Goal: Task Accomplishment & Management: Use online tool/utility

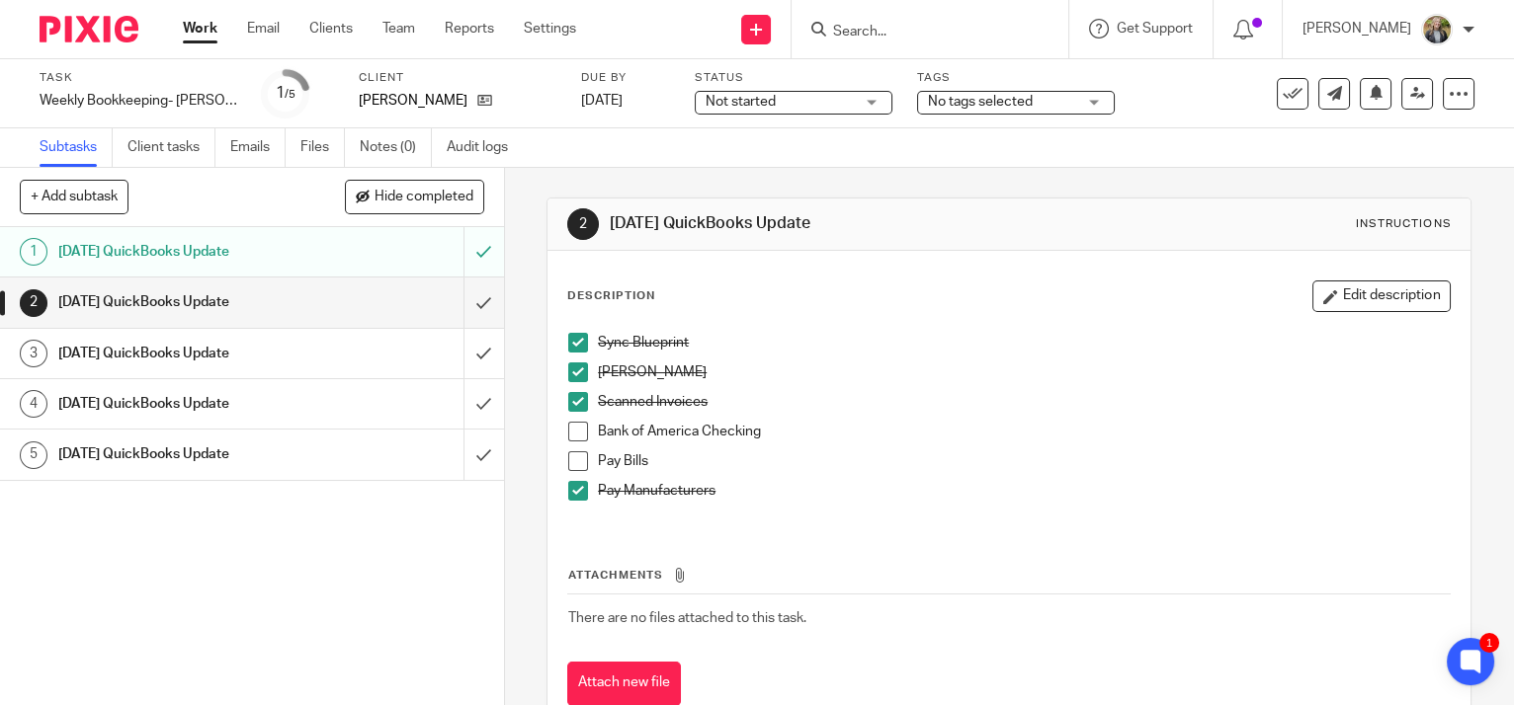
click at [570, 430] on span at bounding box center [578, 432] width 20 height 20
click at [578, 459] on span at bounding box center [578, 462] width 20 height 20
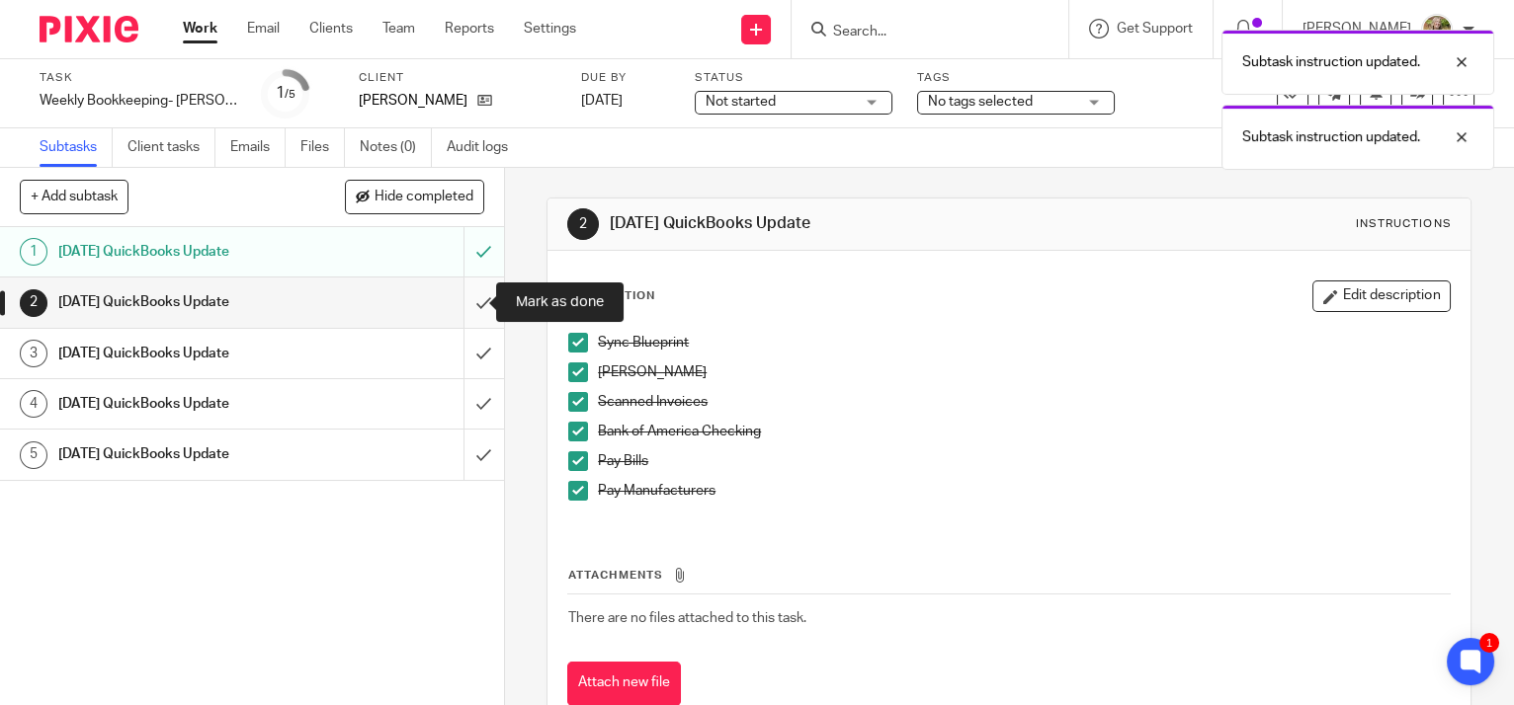
click at [467, 299] on input "submit" at bounding box center [252, 302] width 504 height 49
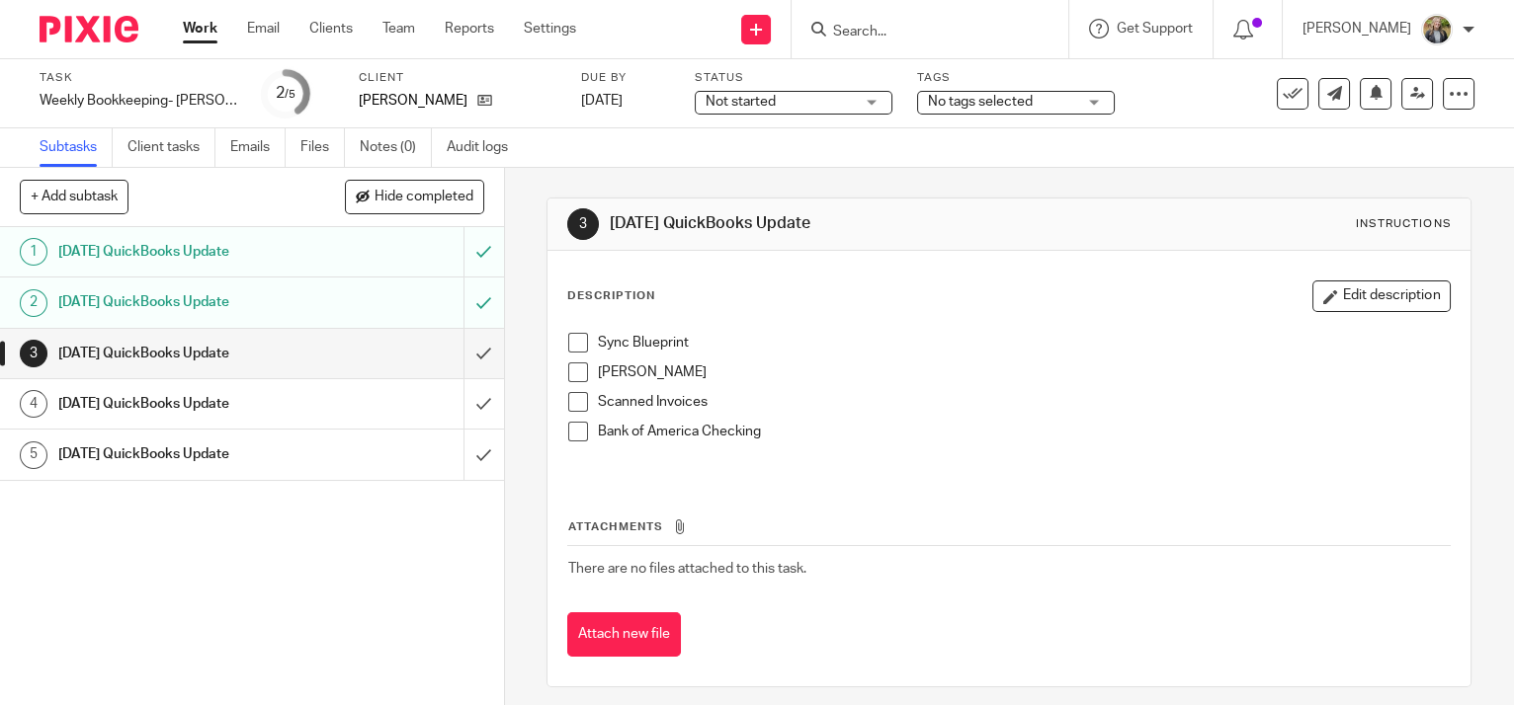
click at [204, 27] on link "Work" at bounding box center [200, 29] width 35 height 20
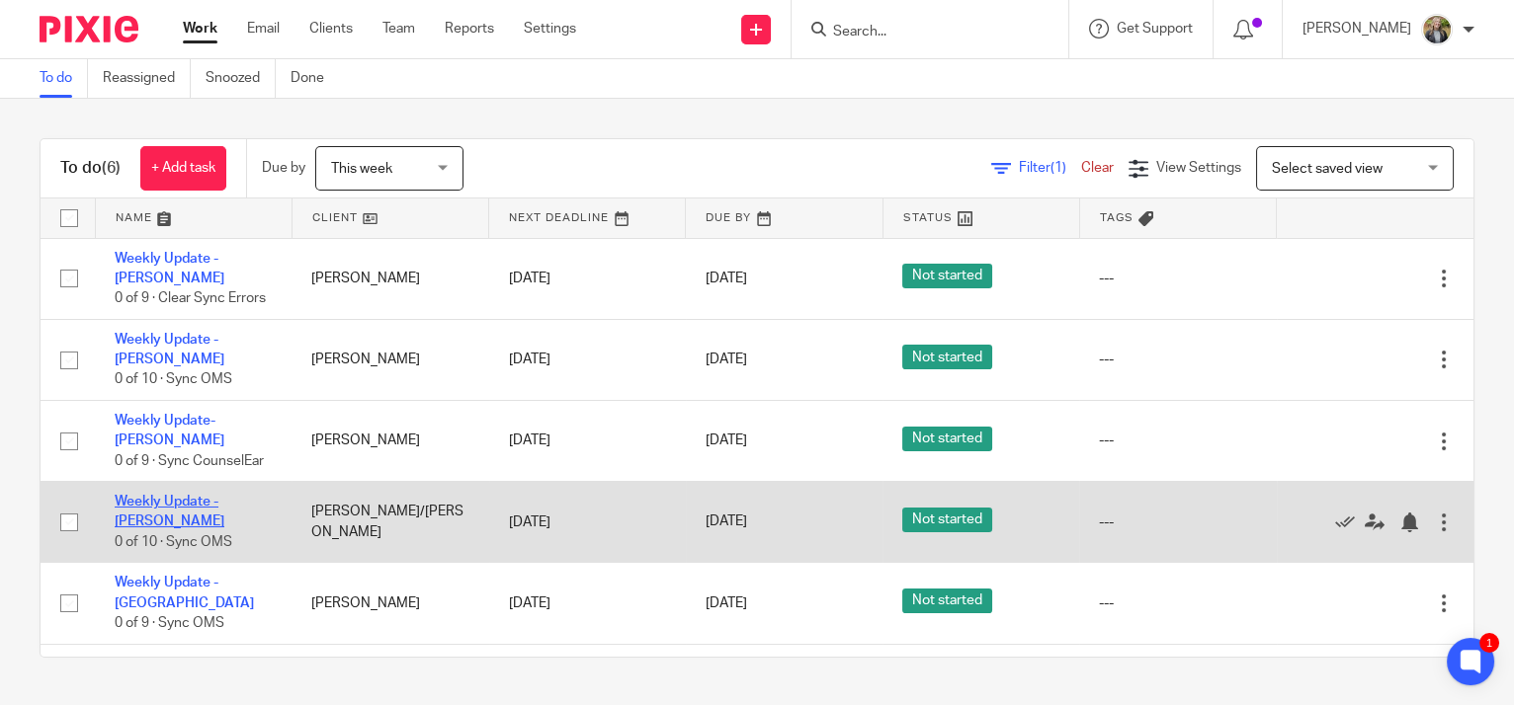
click at [194, 525] on link "Weekly Update - [PERSON_NAME]" at bounding box center [170, 512] width 110 height 34
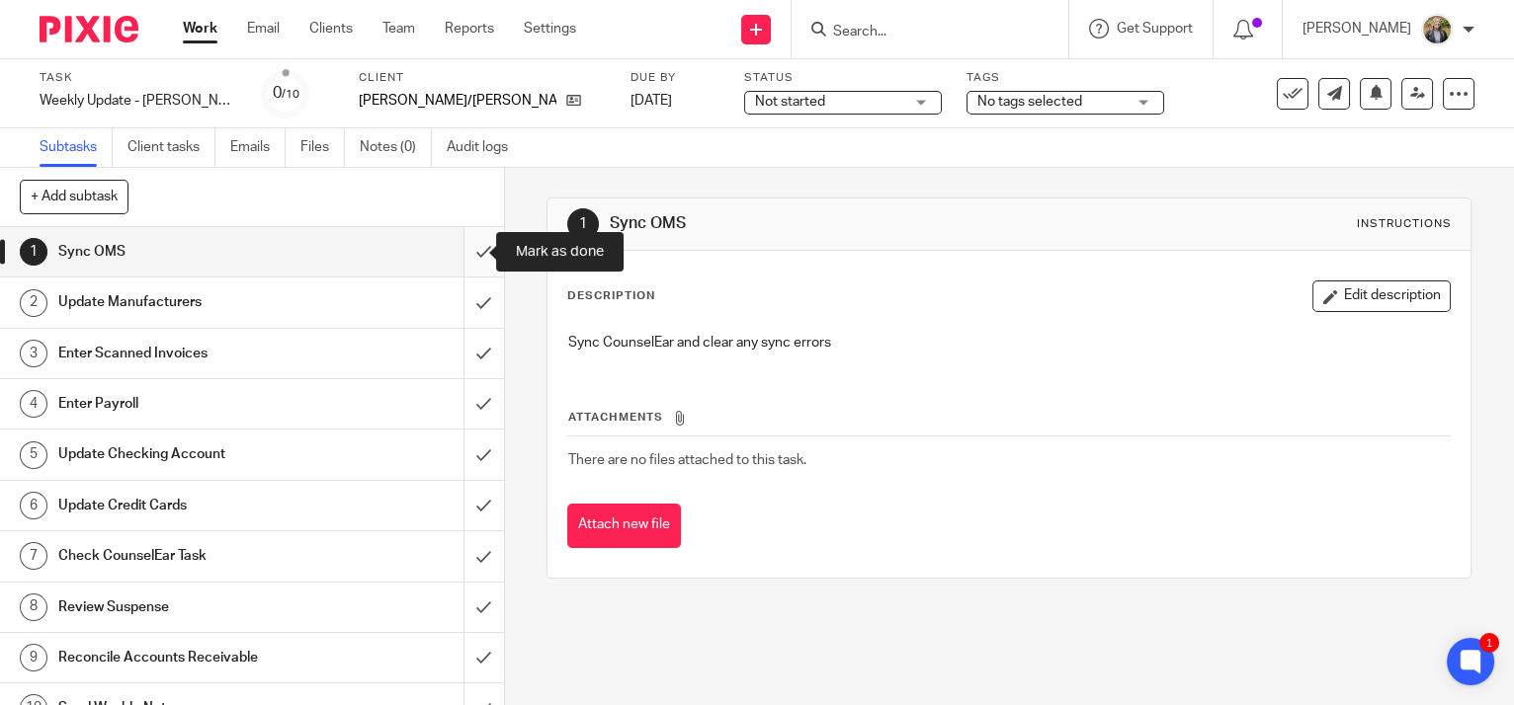
click at [460, 249] on input "submit" at bounding box center [252, 251] width 504 height 49
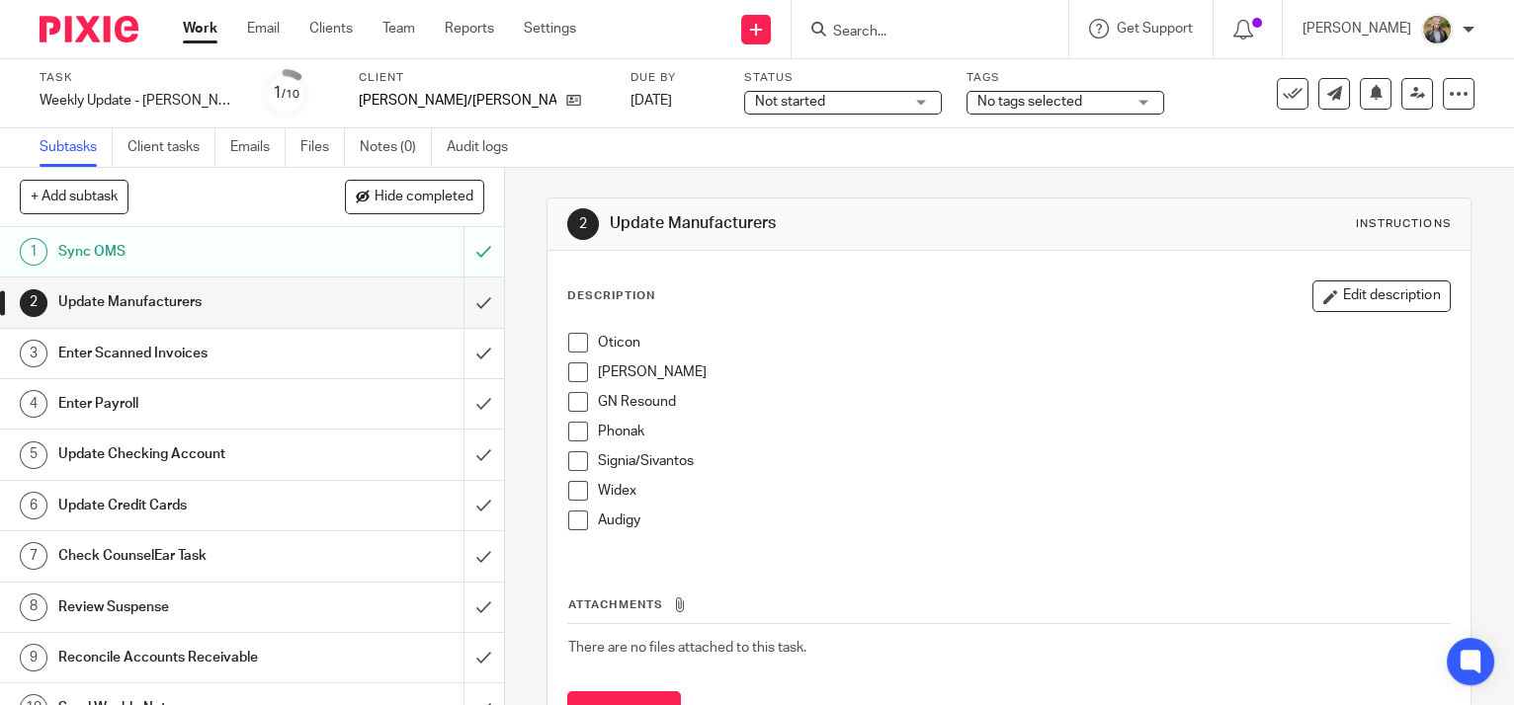
click at [462, 306] on input "submit" at bounding box center [252, 302] width 504 height 49
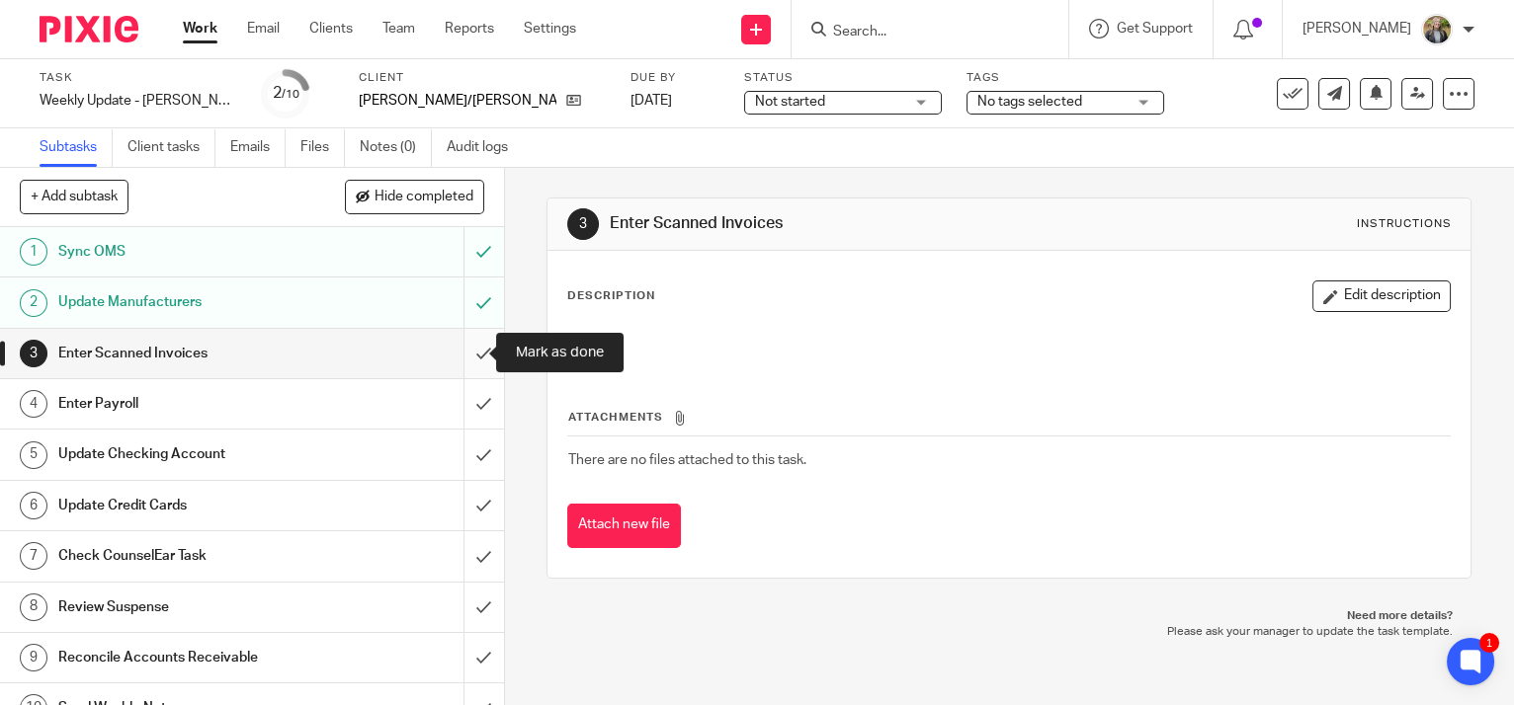
click at [469, 349] on input "submit" at bounding box center [252, 353] width 504 height 49
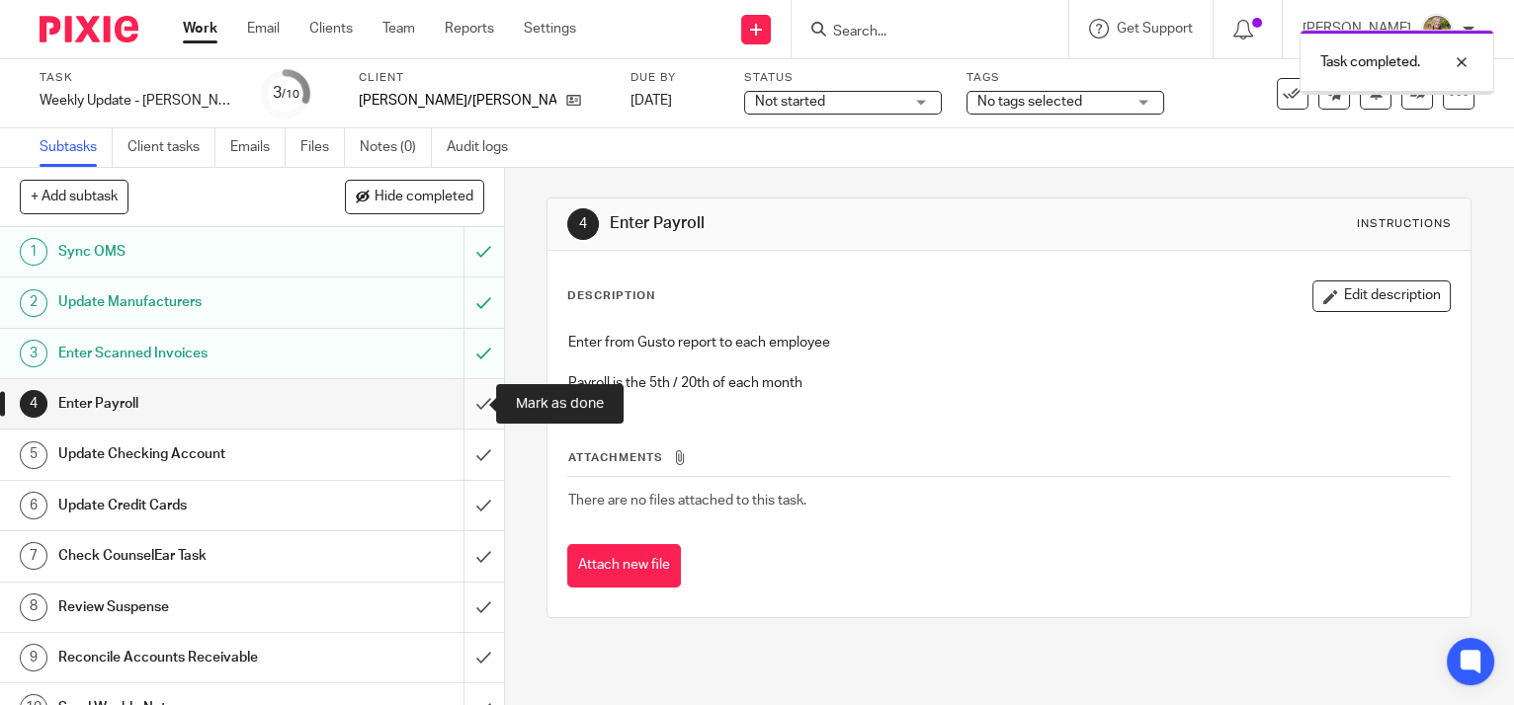
click at [466, 400] on input "submit" at bounding box center [252, 403] width 504 height 49
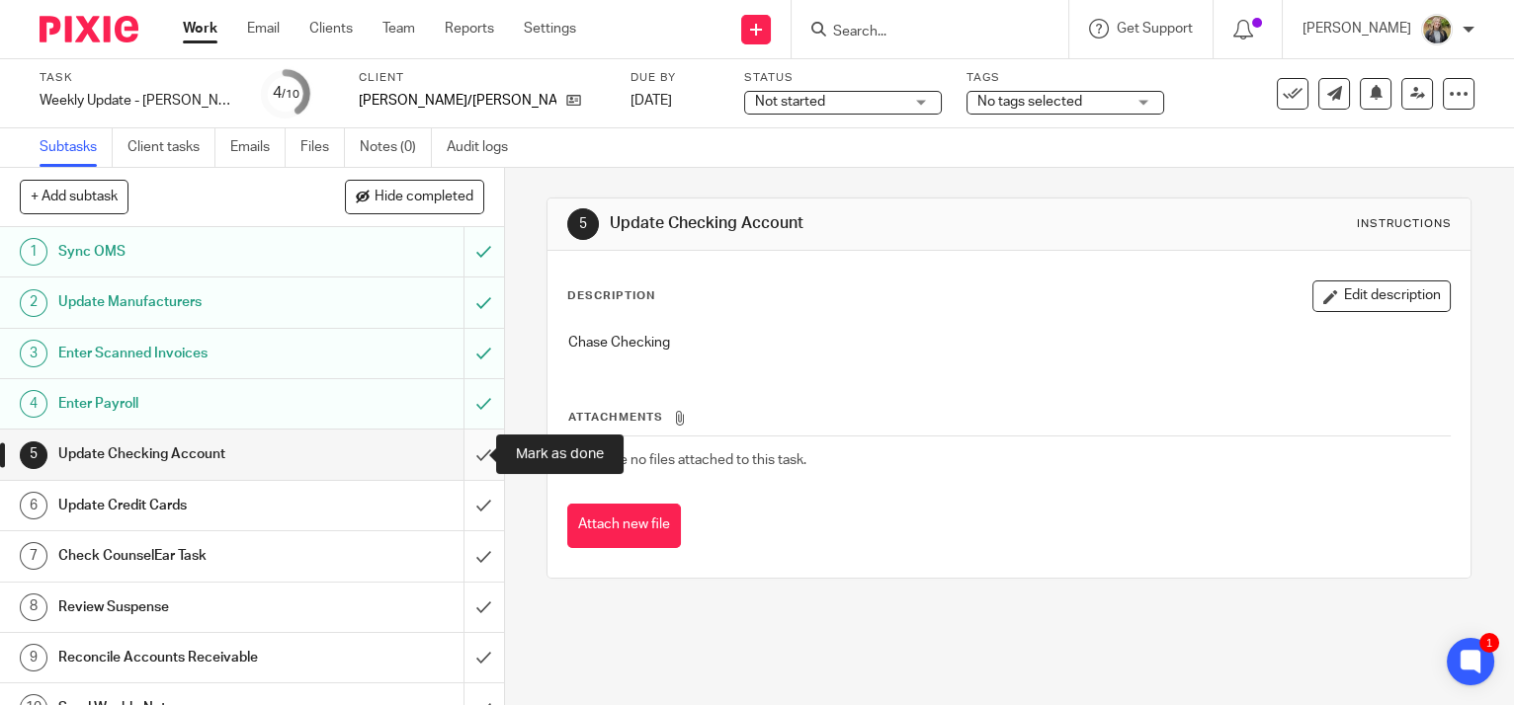
click at [473, 455] on input "submit" at bounding box center [252, 454] width 504 height 49
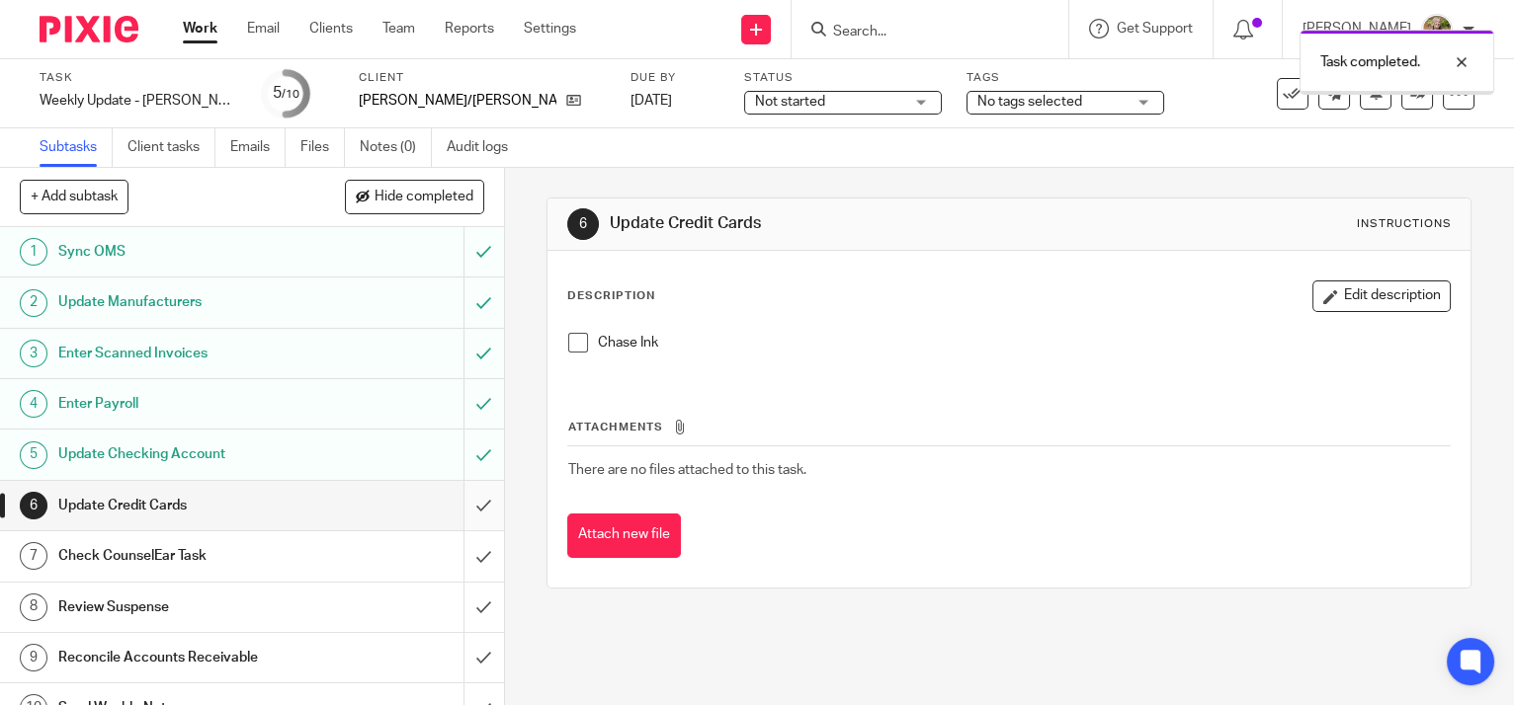
click at [462, 507] on input "submit" at bounding box center [252, 505] width 504 height 49
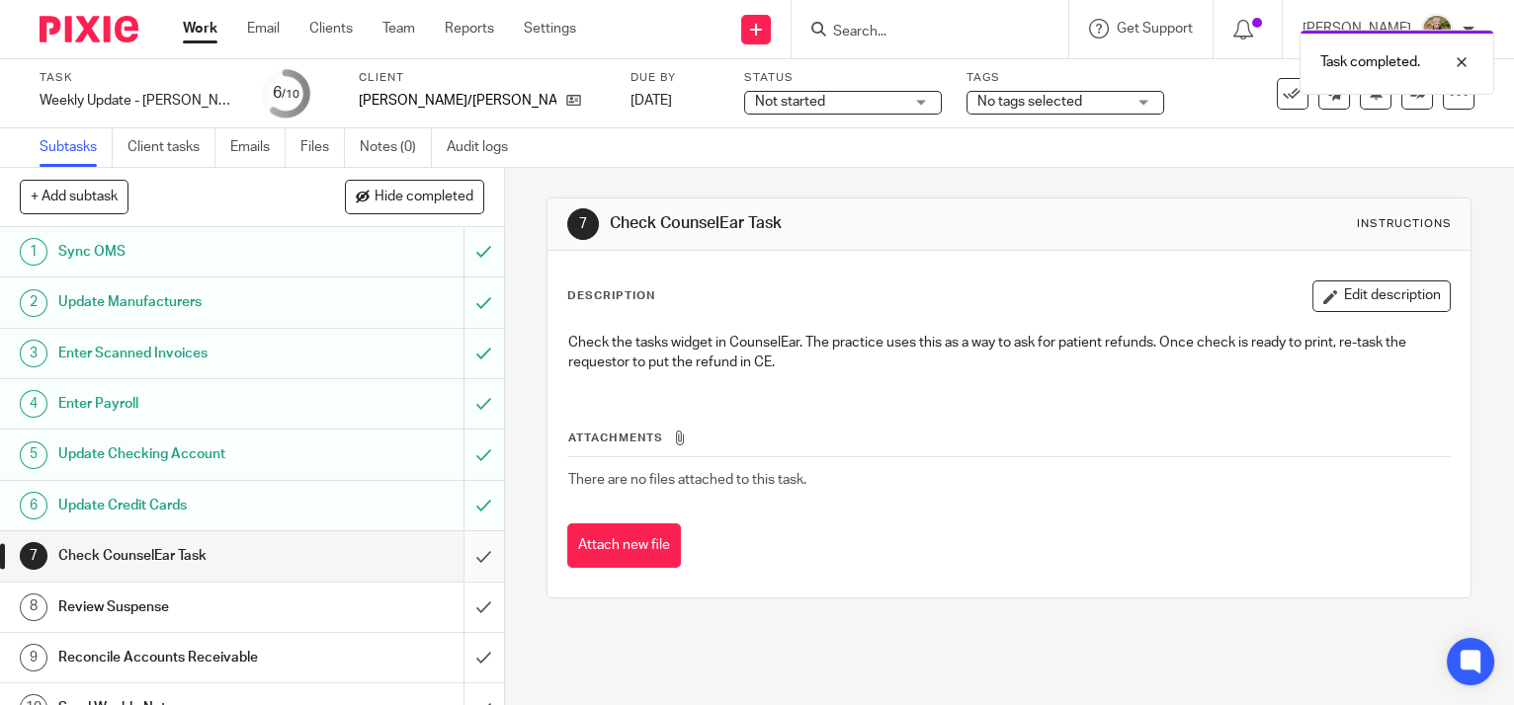
click at [461, 556] on input "submit" at bounding box center [252, 556] width 504 height 49
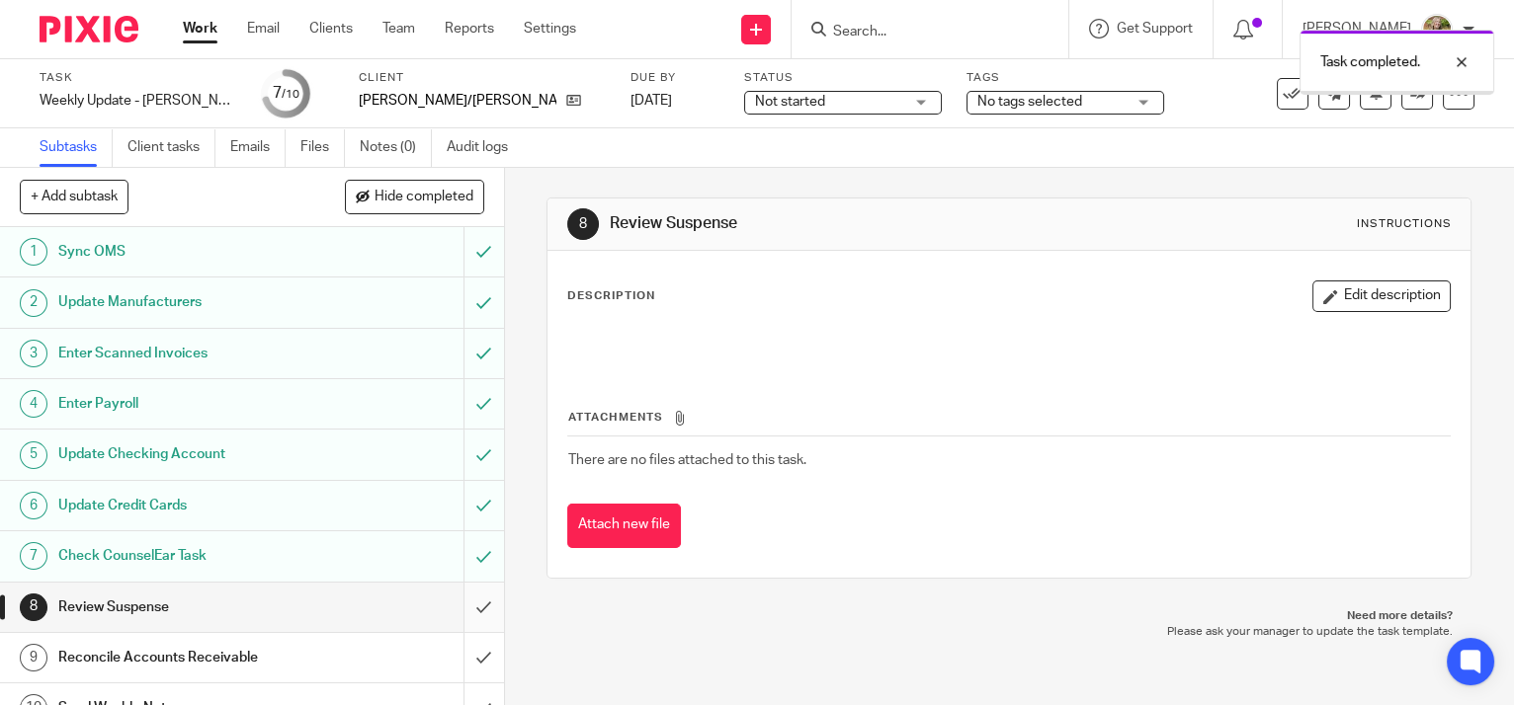
click at [459, 601] on input "submit" at bounding box center [252, 607] width 504 height 49
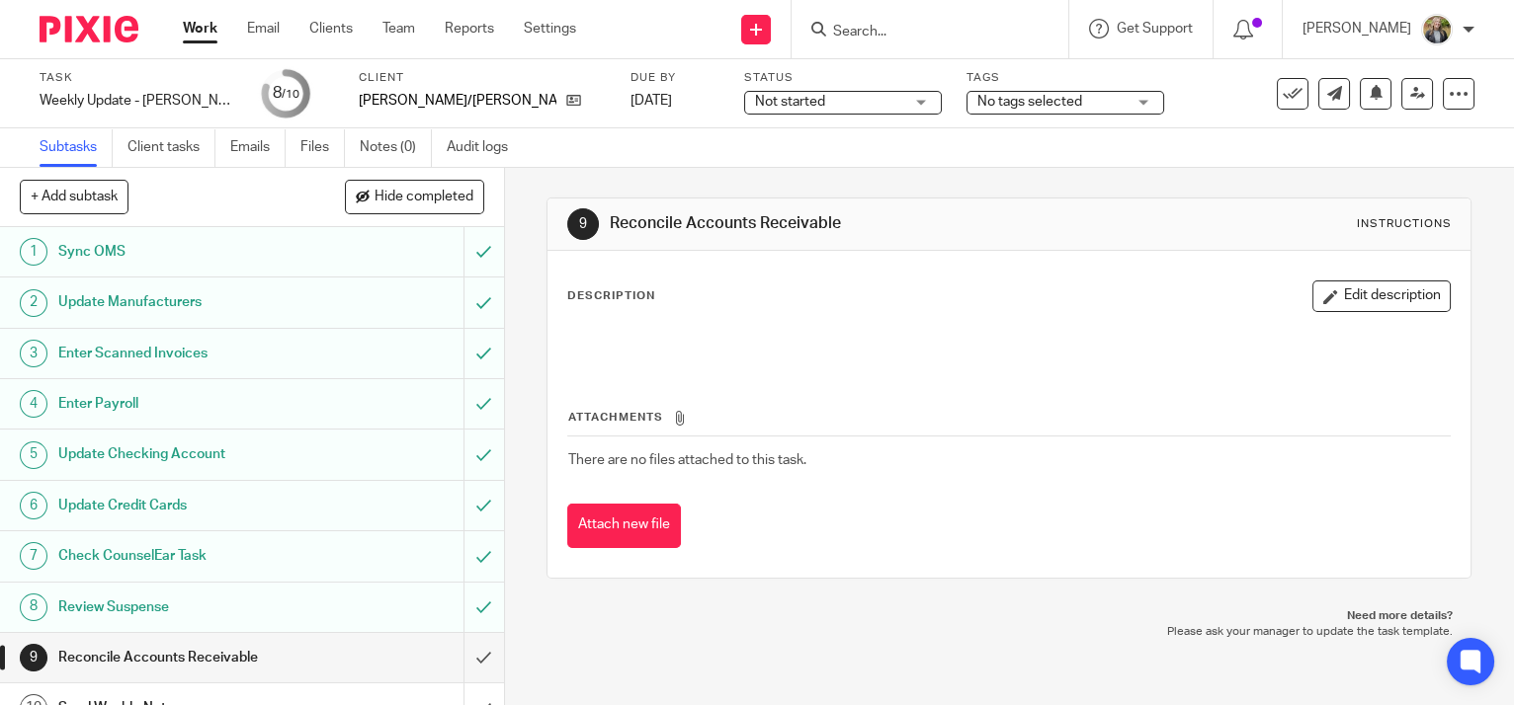
scroll to position [27, 0]
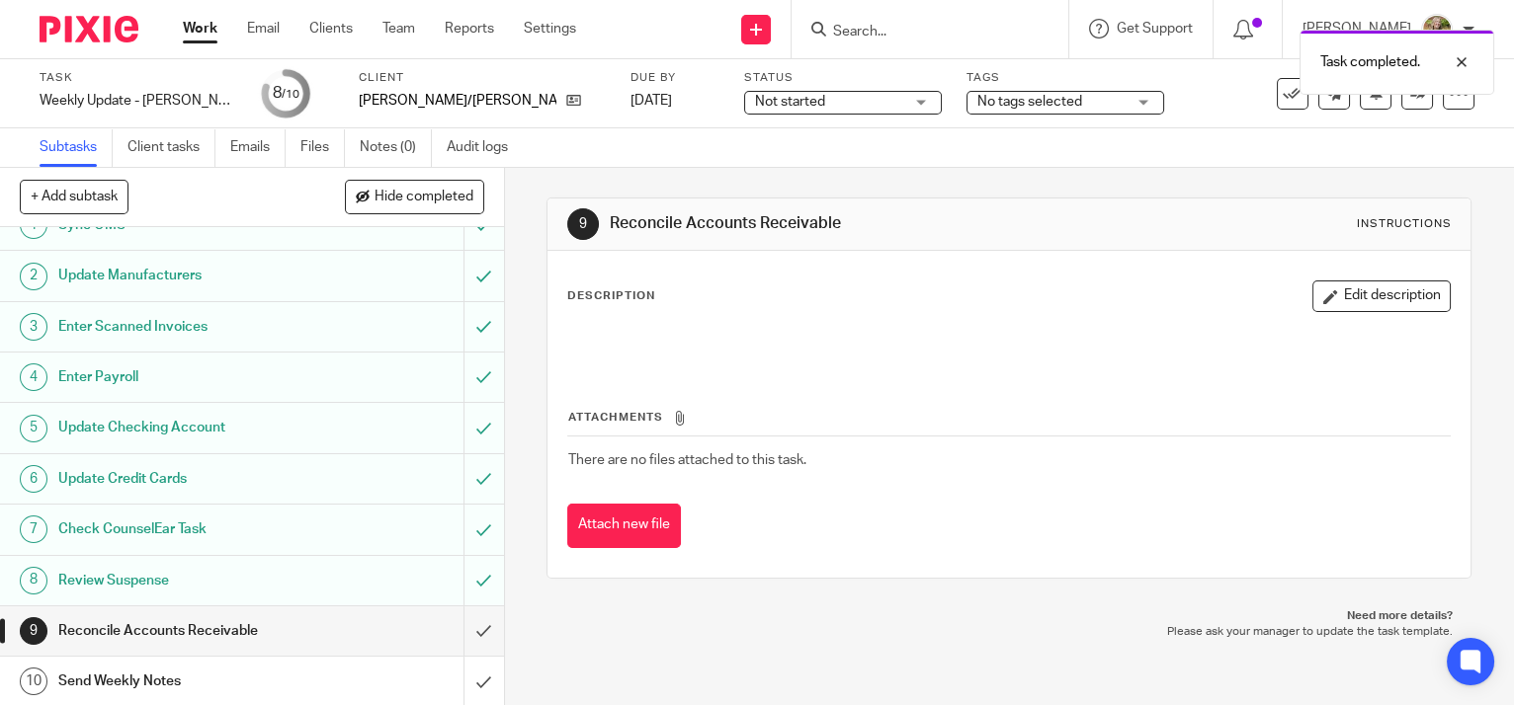
click at [351, 678] on div "Send Weekly Notes" at bounding box center [250, 682] width 385 height 30
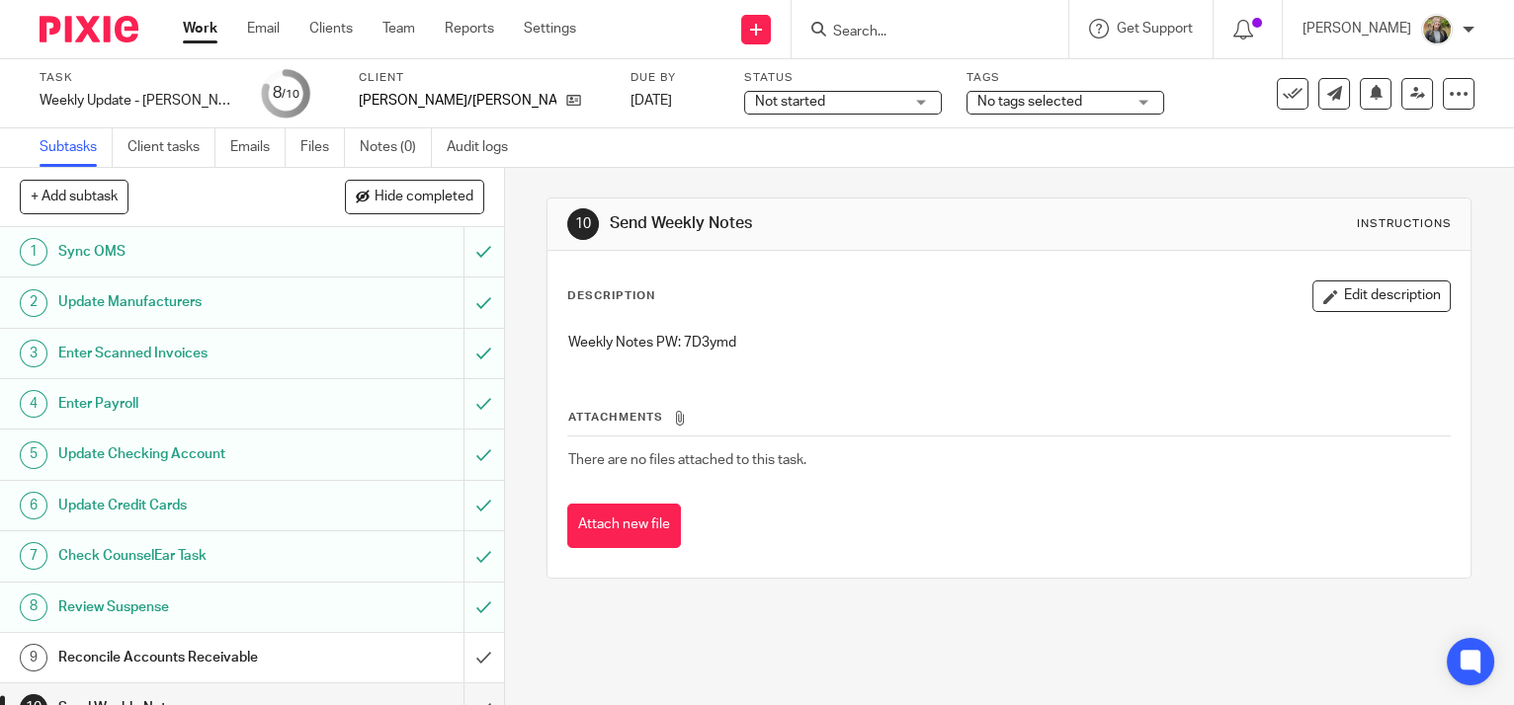
click at [700, 345] on p "Weekly Notes PW: 7D3ymd" at bounding box center [1008, 343] width 881 height 20
click at [701, 346] on p "Weekly Notes PW: 7D3ymd" at bounding box center [1008, 343] width 881 height 20
copy p "7D3ymd"
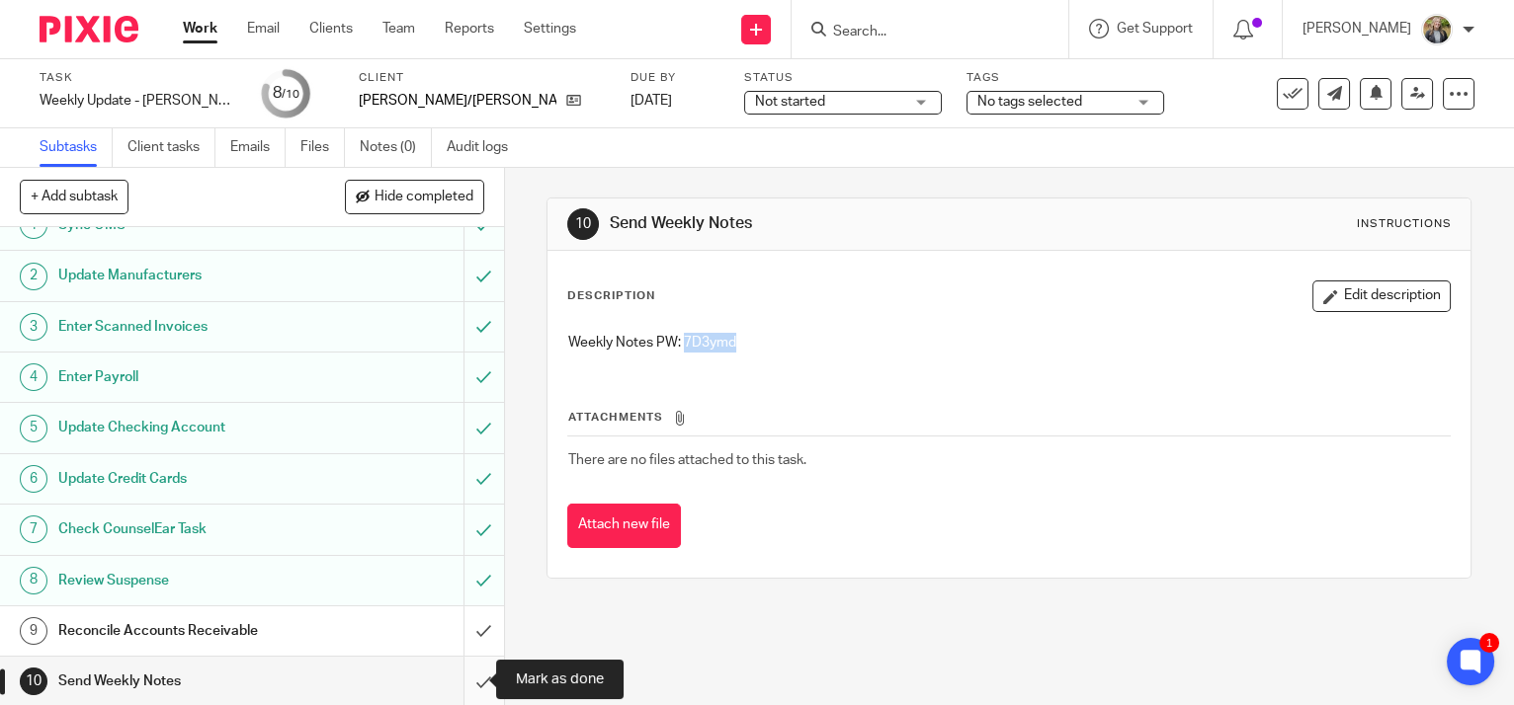
click at [458, 678] on input "submit" at bounding box center [252, 681] width 504 height 49
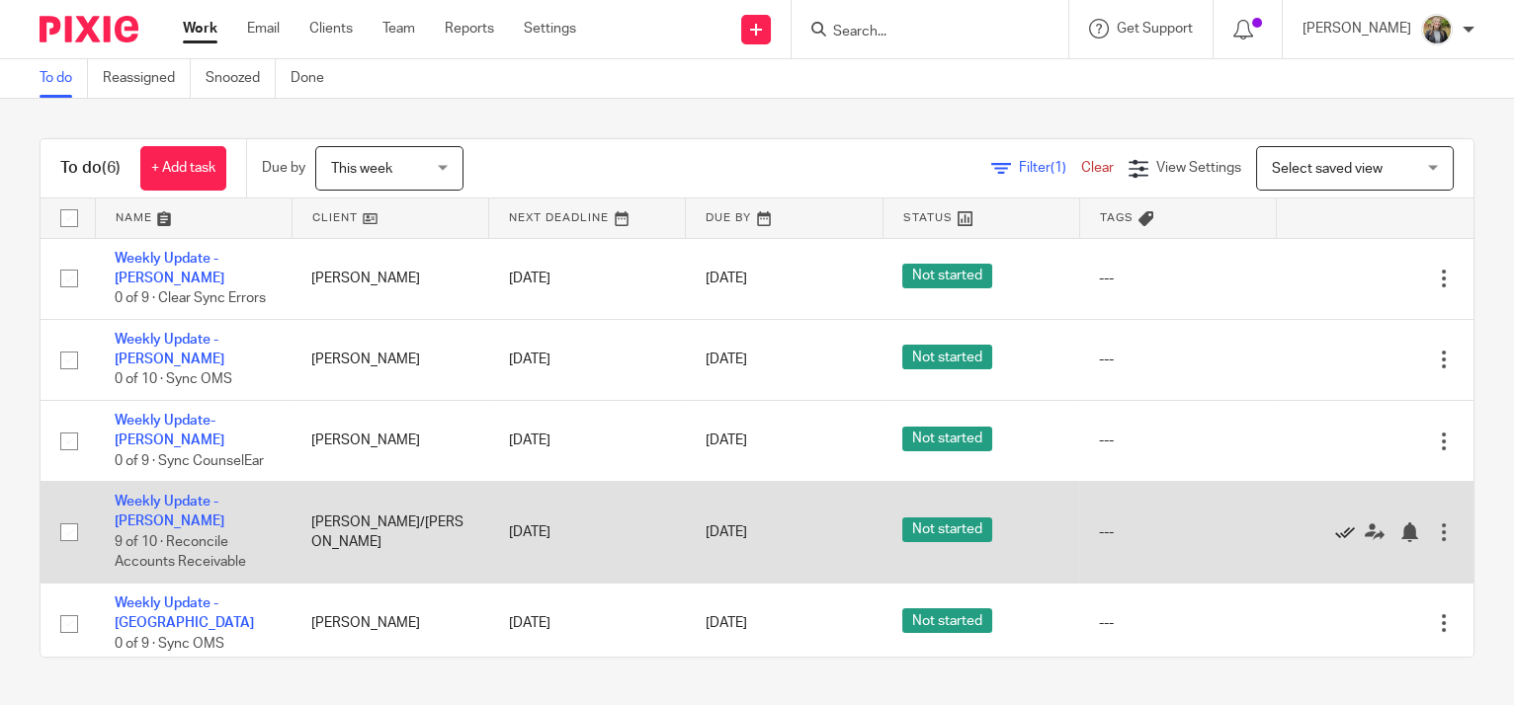
click at [1335, 542] on icon at bounding box center [1345, 533] width 20 height 20
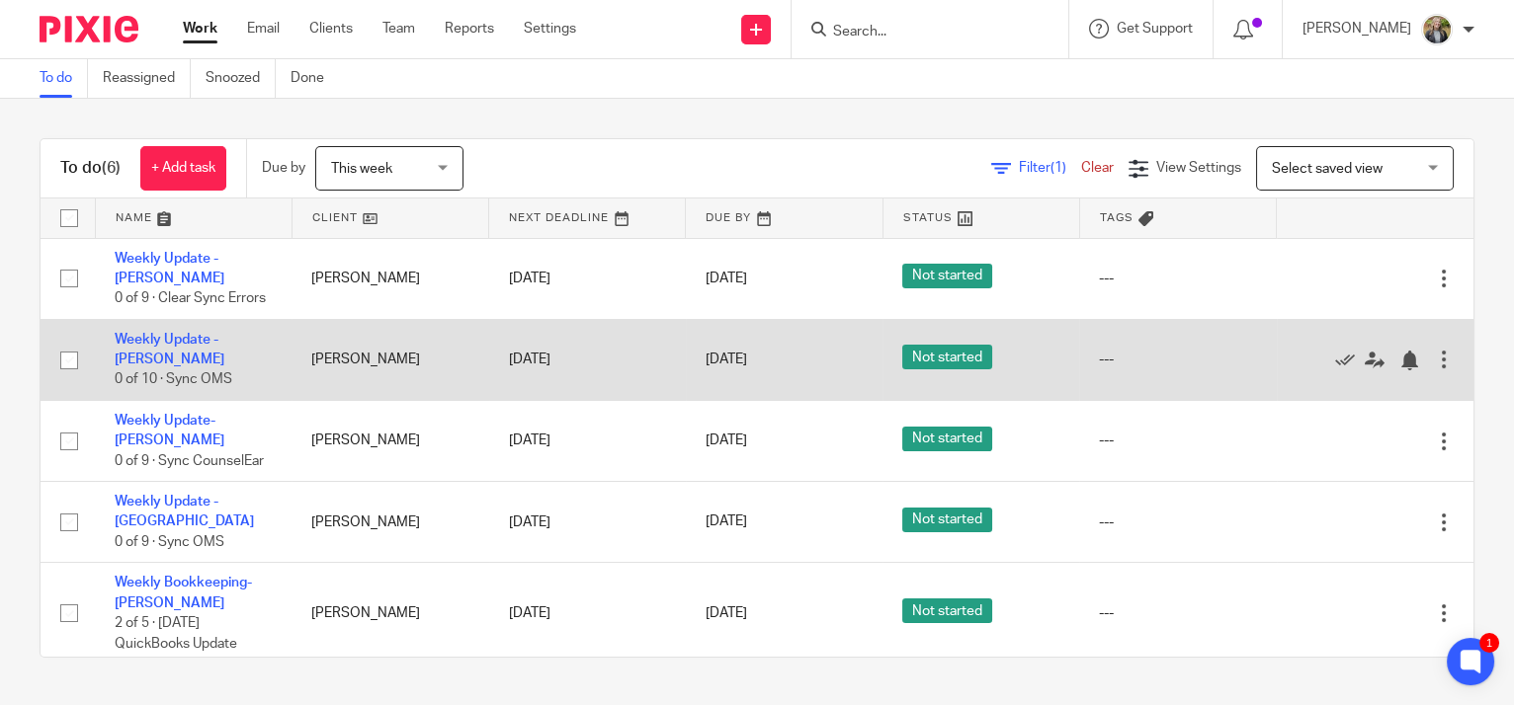
scroll to position [18, 0]
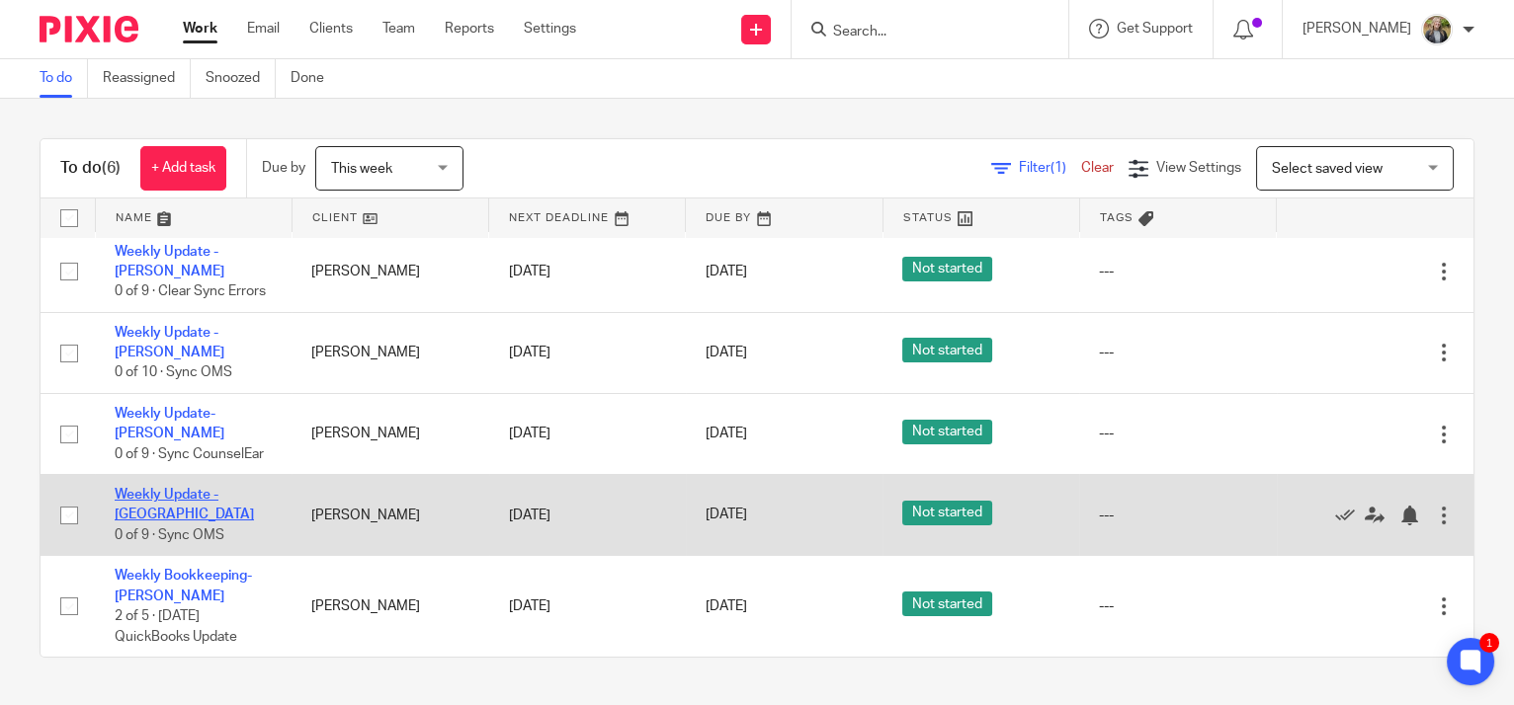
click at [241, 506] on link "Weekly Update - [GEOGRAPHIC_DATA]" at bounding box center [184, 505] width 139 height 34
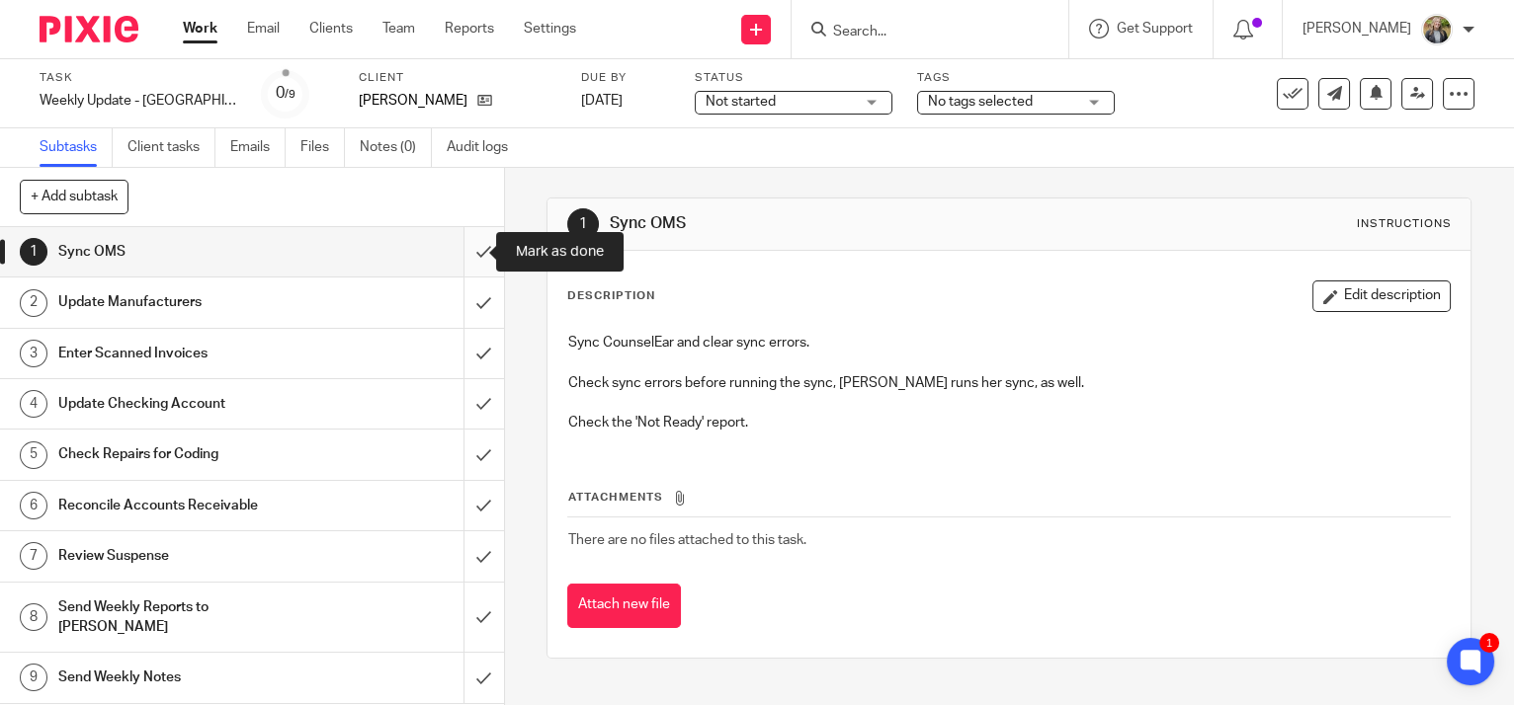
click at [463, 242] on input "submit" at bounding box center [252, 251] width 504 height 49
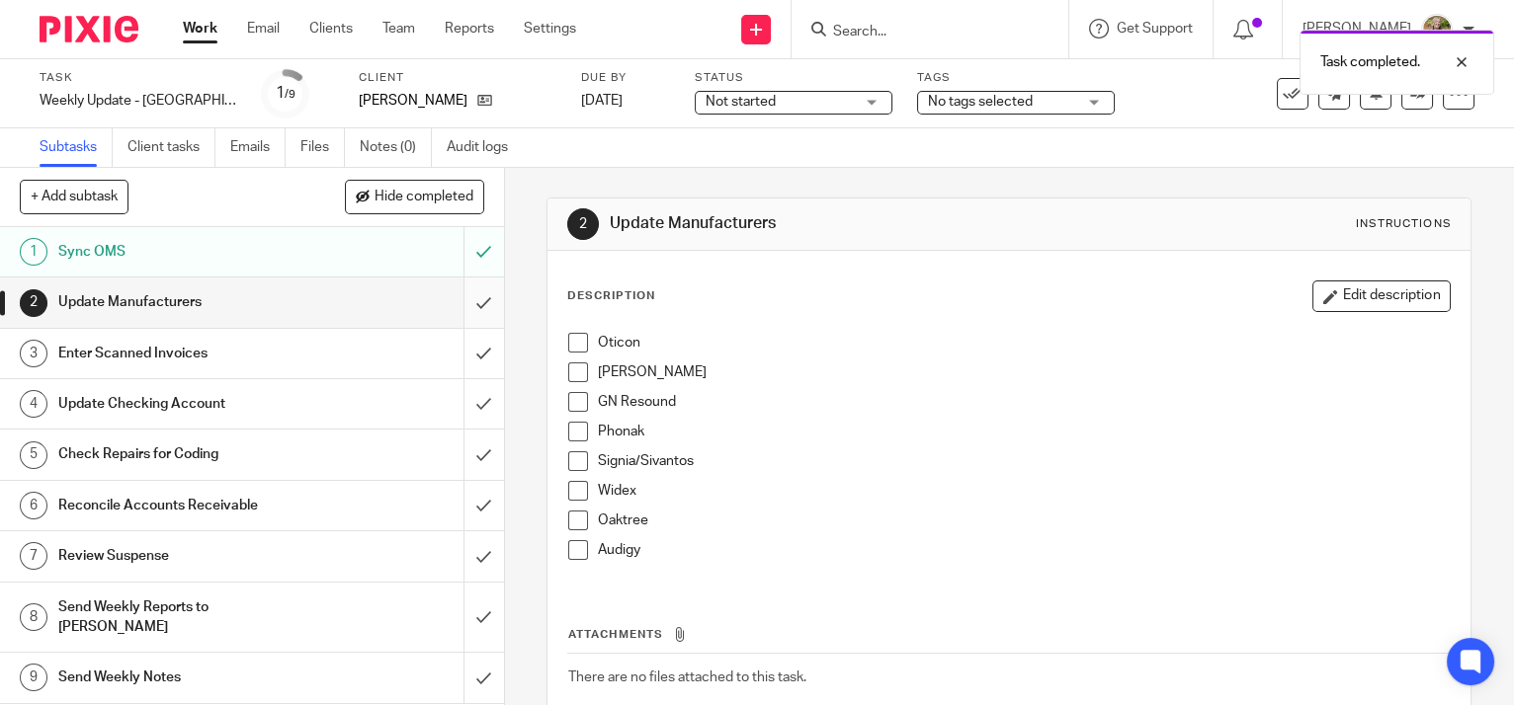
click at [466, 299] on input "submit" at bounding box center [252, 302] width 504 height 49
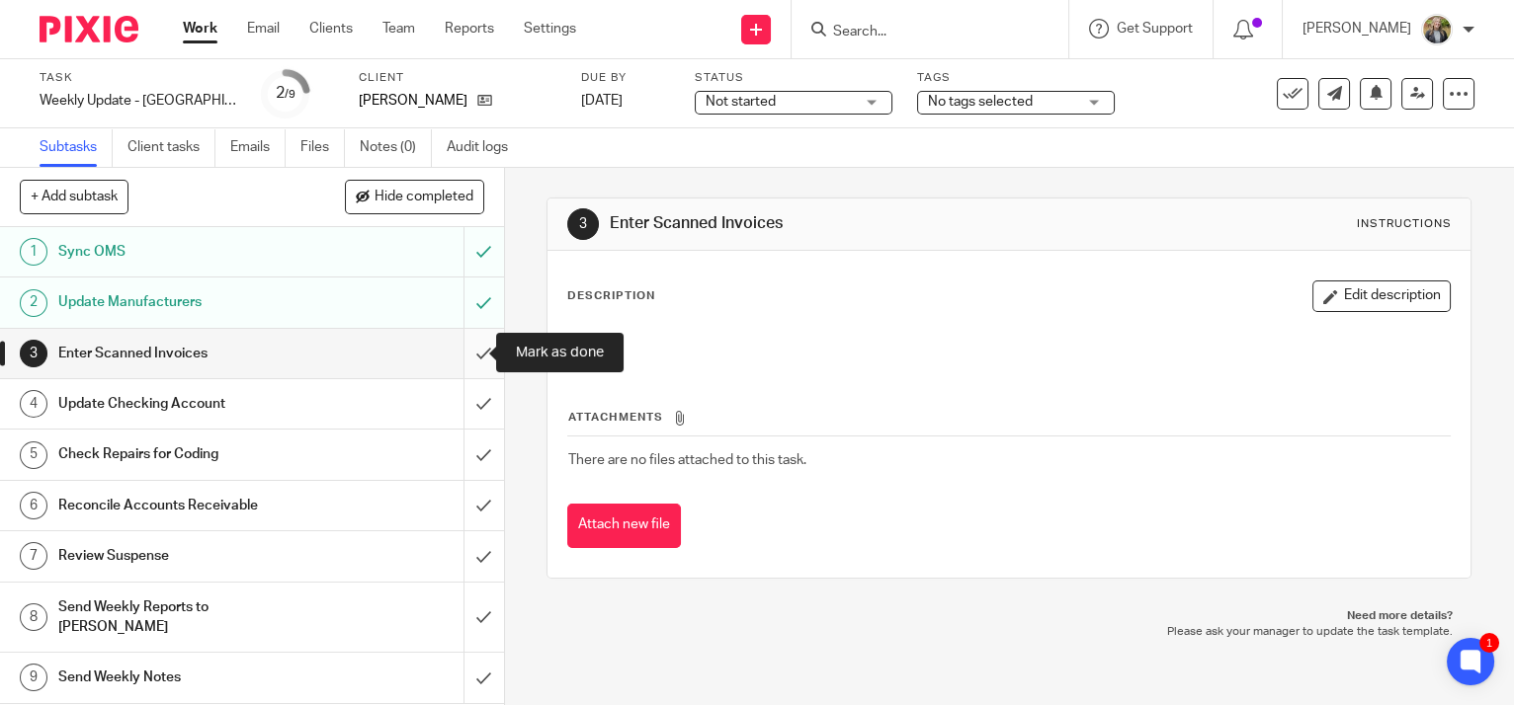
click at [466, 355] on input "submit" at bounding box center [252, 353] width 504 height 49
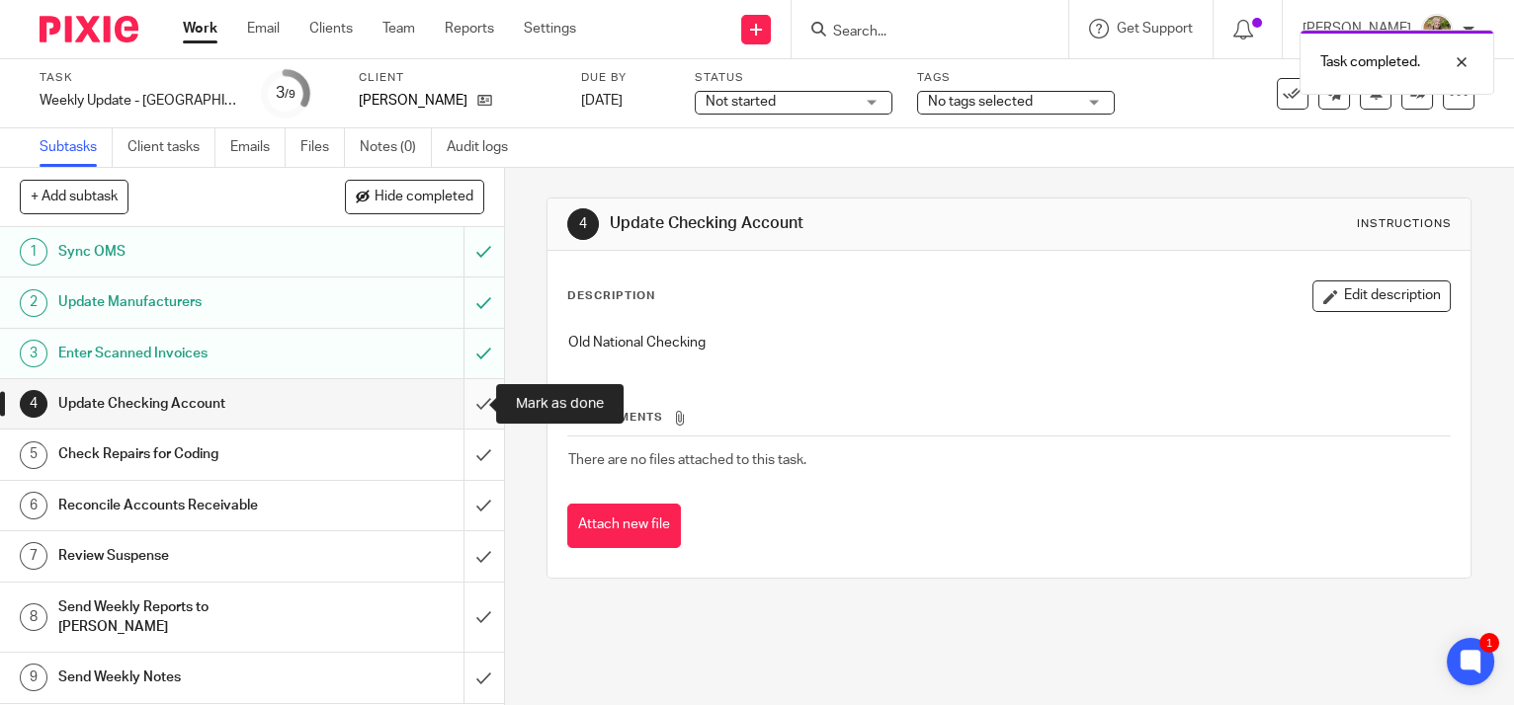
click at [466, 403] on input "submit" at bounding box center [252, 403] width 504 height 49
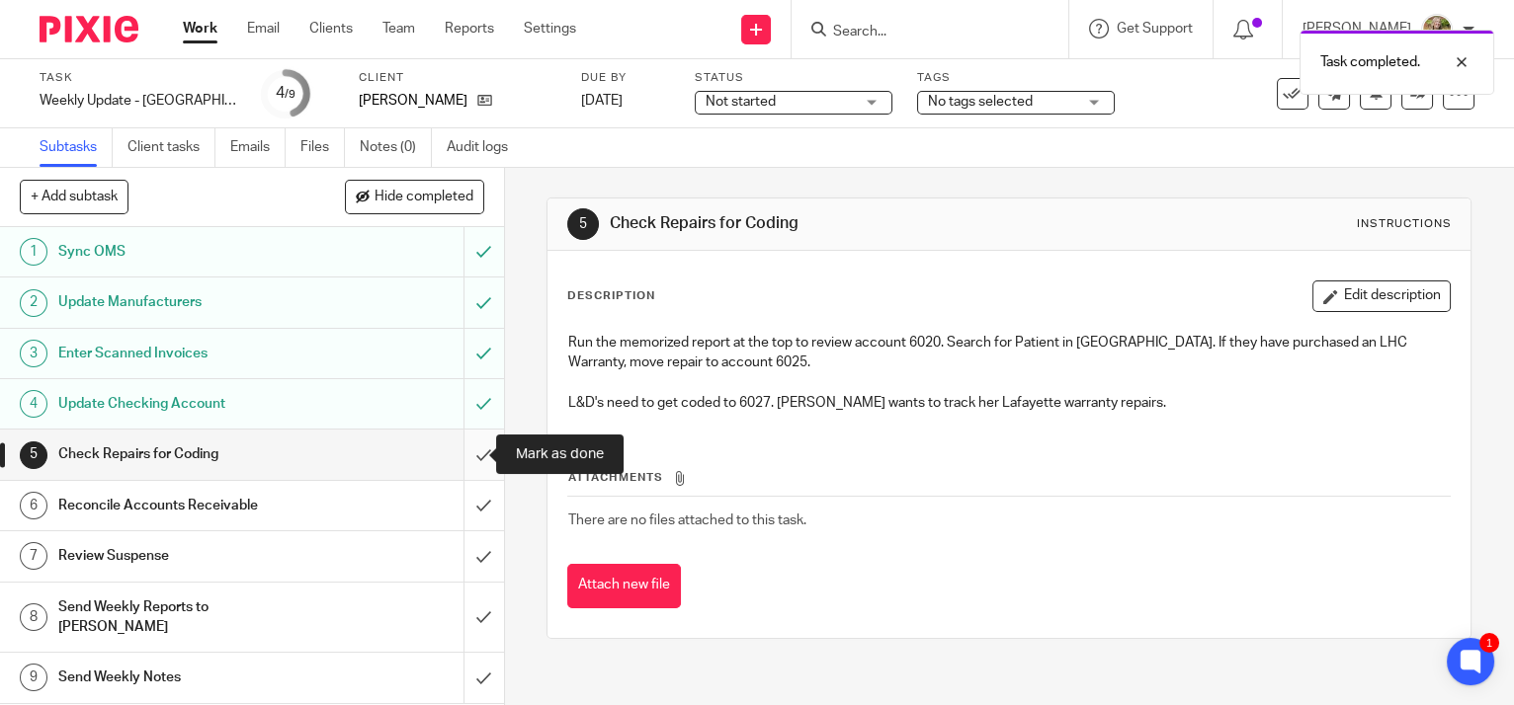
click at [458, 451] on input "submit" at bounding box center [252, 454] width 504 height 49
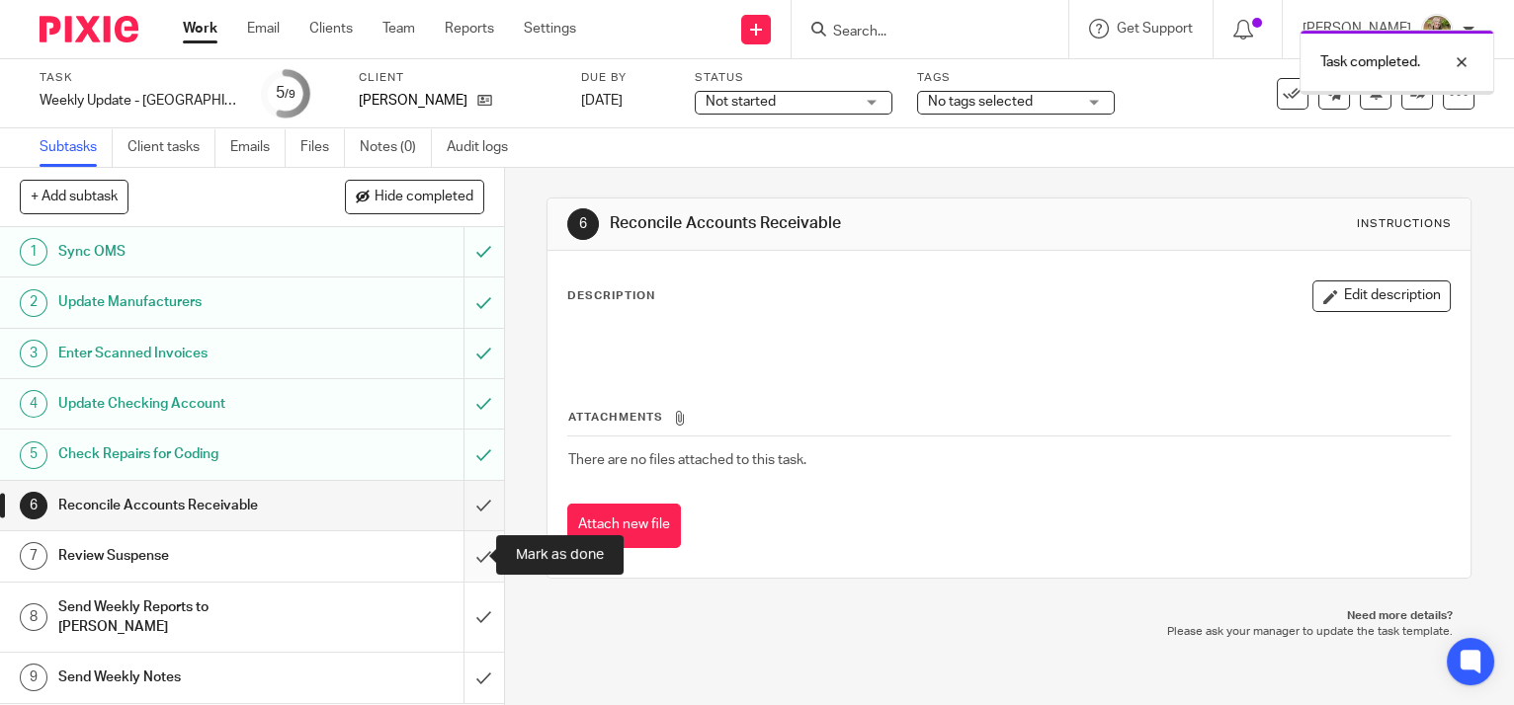
click at [458, 560] on input "submit" at bounding box center [252, 556] width 504 height 49
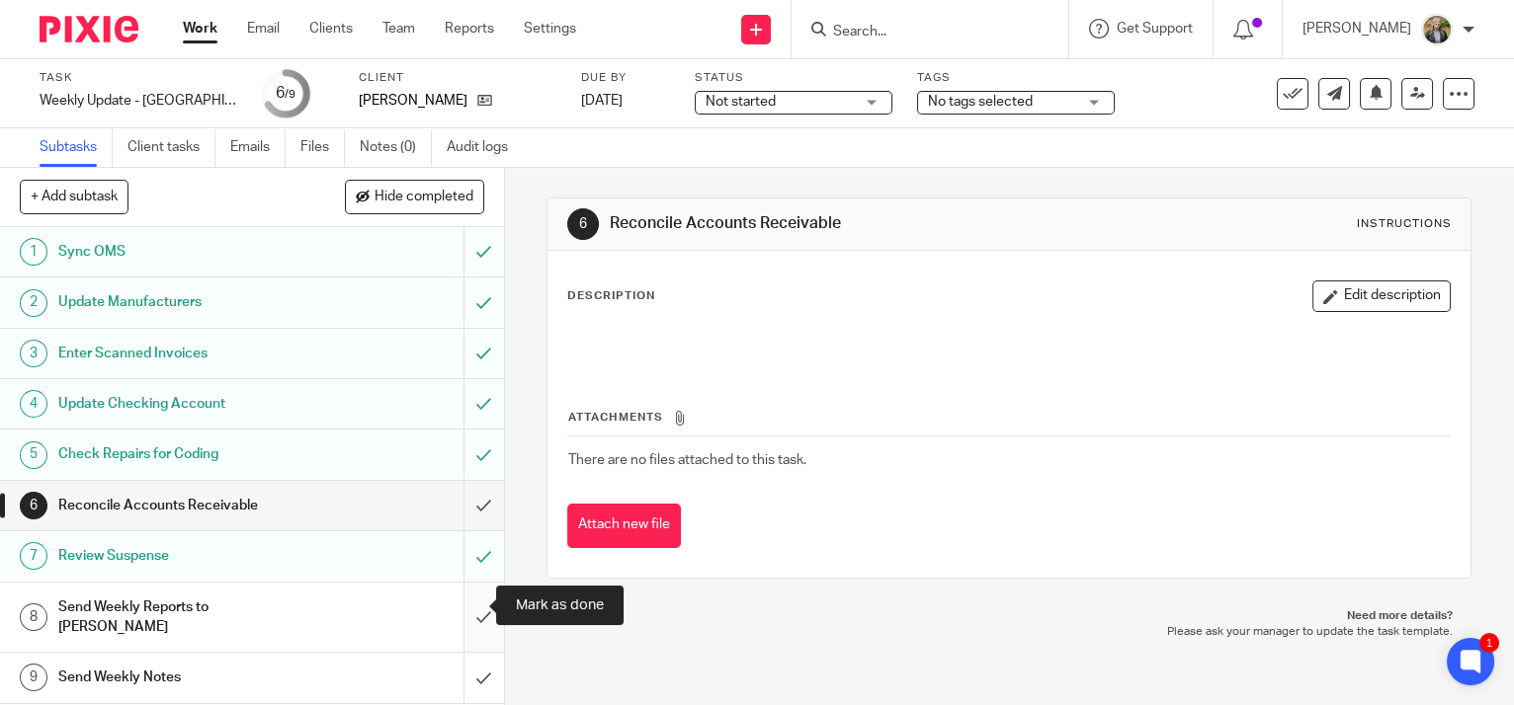
click at [474, 601] on input "submit" at bounding box center [252, 618] width 504 height 70
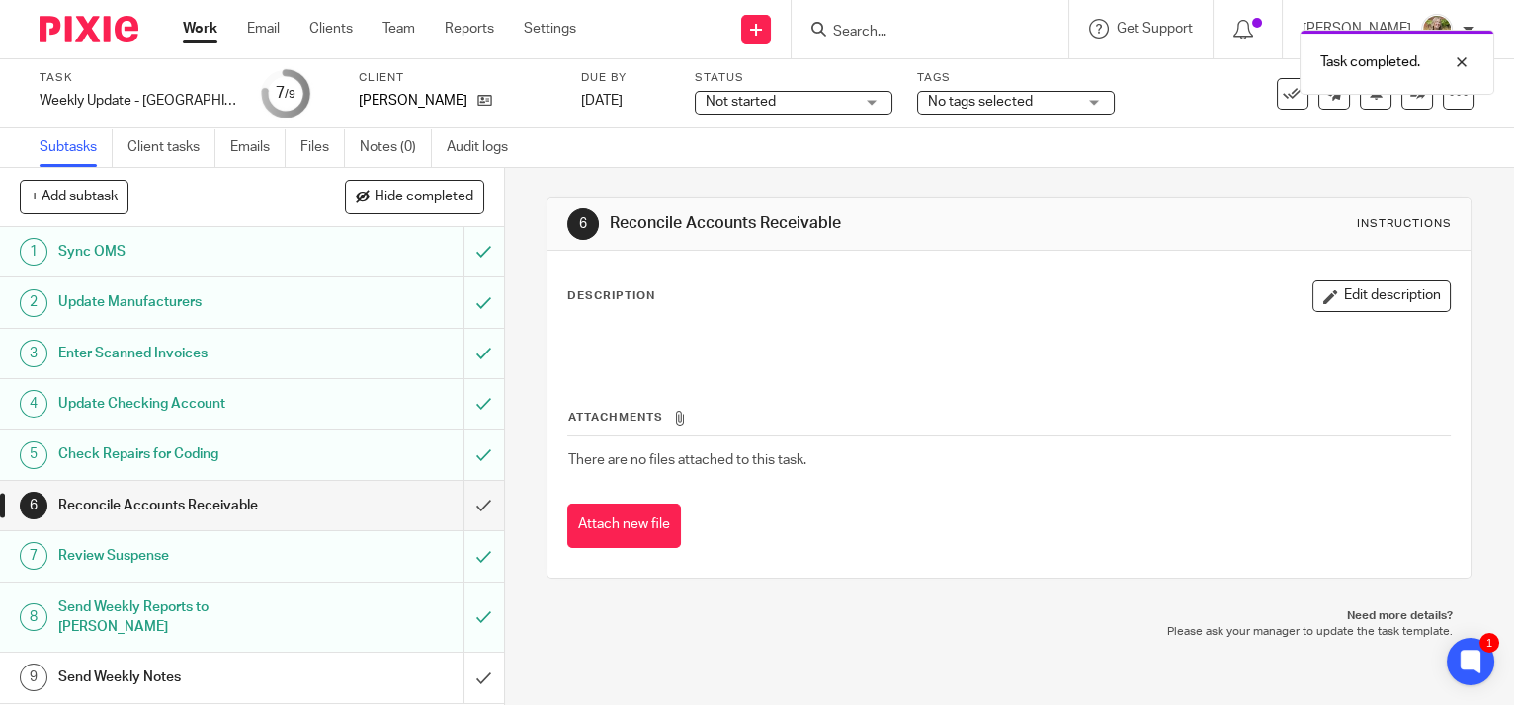
click at [328, 663] on div "Send Weekly Notes" at bounding box center [250, 678] width 385 height 30
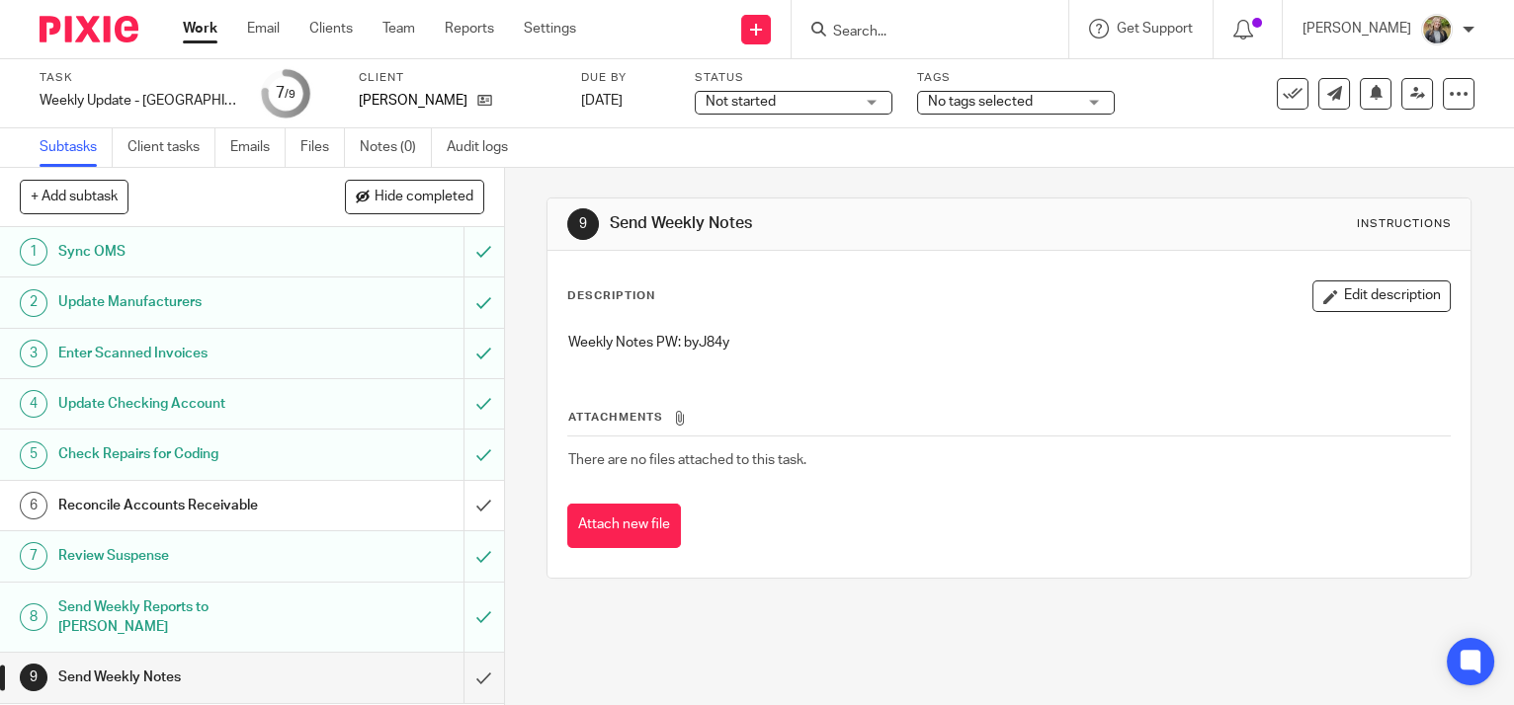
click at [704, 333] on p "Weekly Notes PW: byJ84y" at bounding box center [1008, 343] width 881 height 20
copy p "byJ84y"
click at [464, 654] on input "submit" at bounding box center [252, 677] width 504 height 49
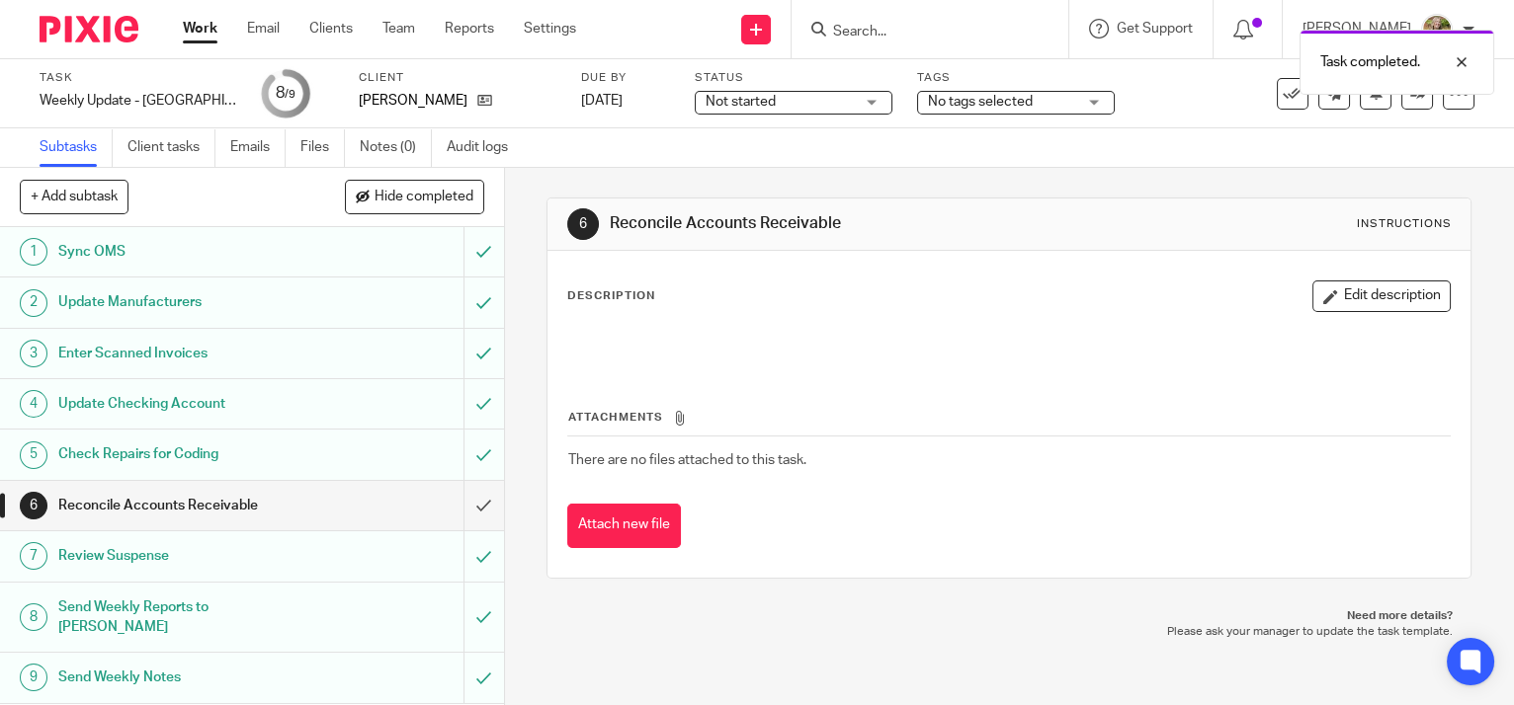
click at [197, 24] on link "Work" at bounding box center [200, 29] width 35 height 20
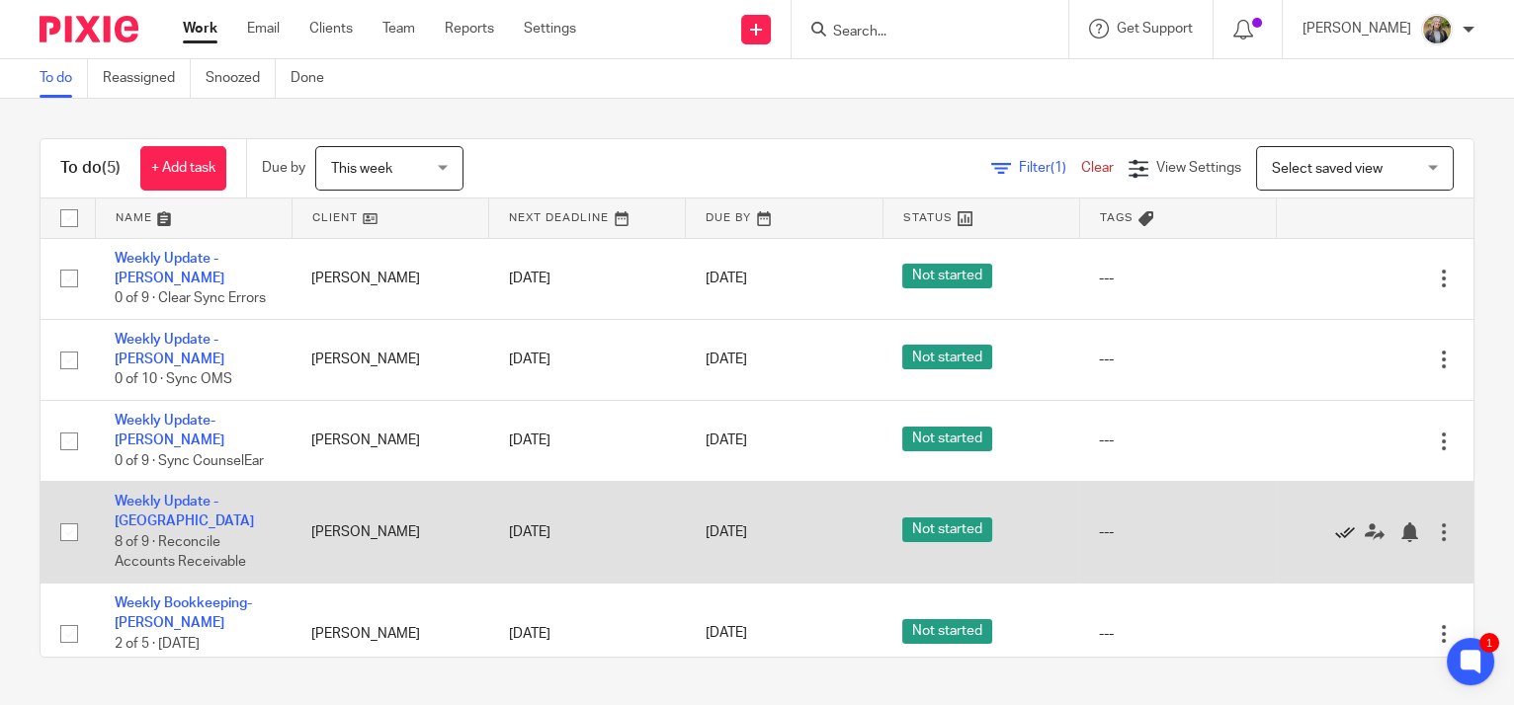
click at [1335, 523] on icon at bounding box center [1345, 533] width 20 height 20
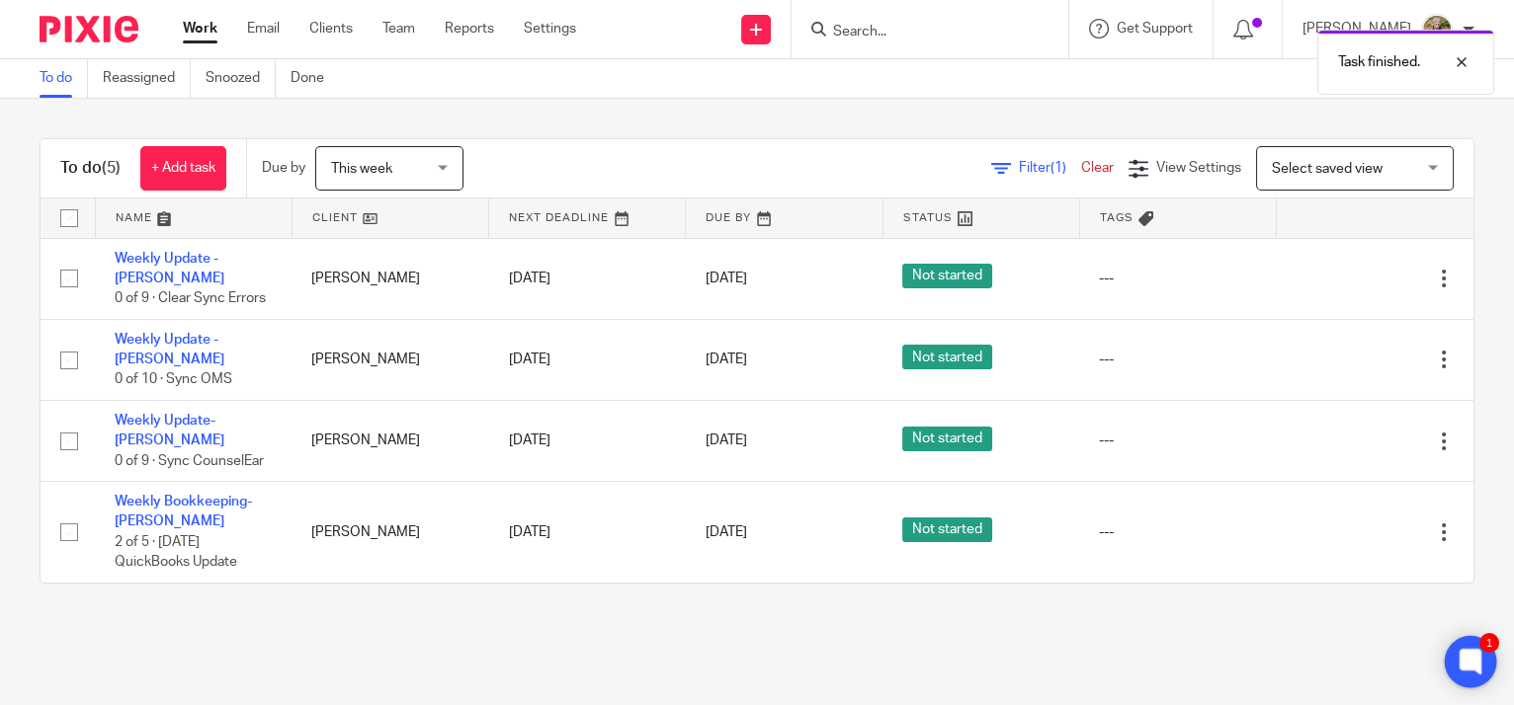
click at [1485, 669] on icon at bounding box center [1470, 662] width 33 height 33
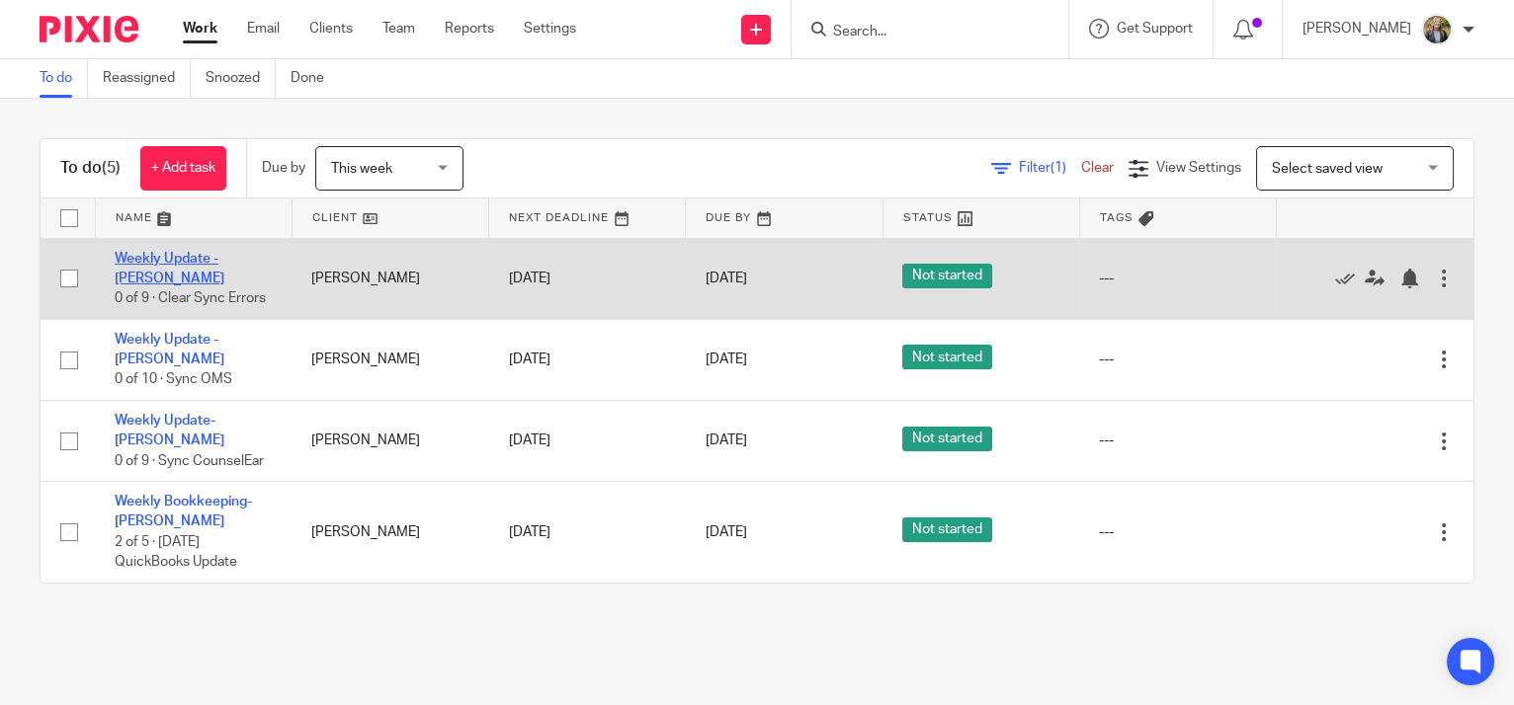
click at [207, 261] on link "Weekly Update - [PERSON_NAME]" at bounding box center [170, 269] width 110 height 34
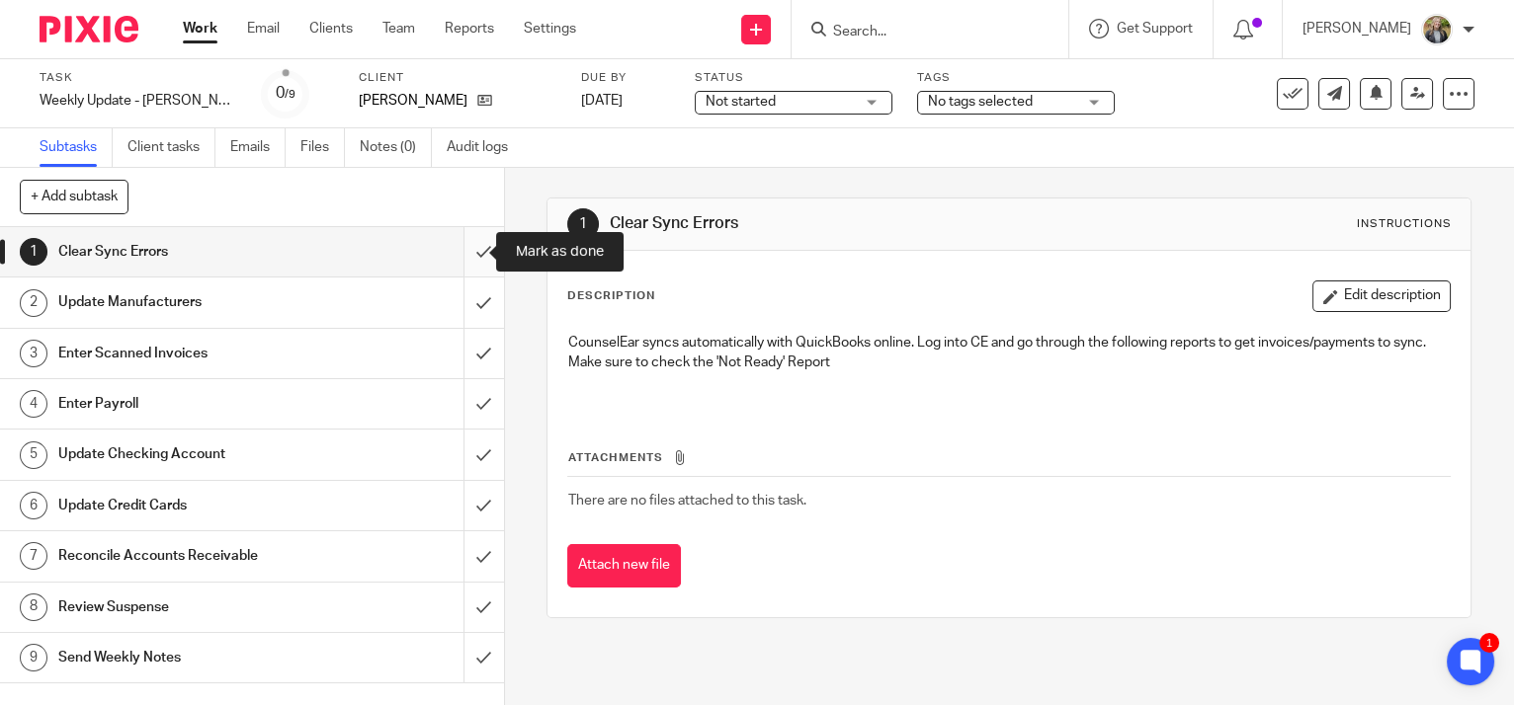
click at [454, 242] on input "submit" at bounding box center [252, 251] width 504 height 49
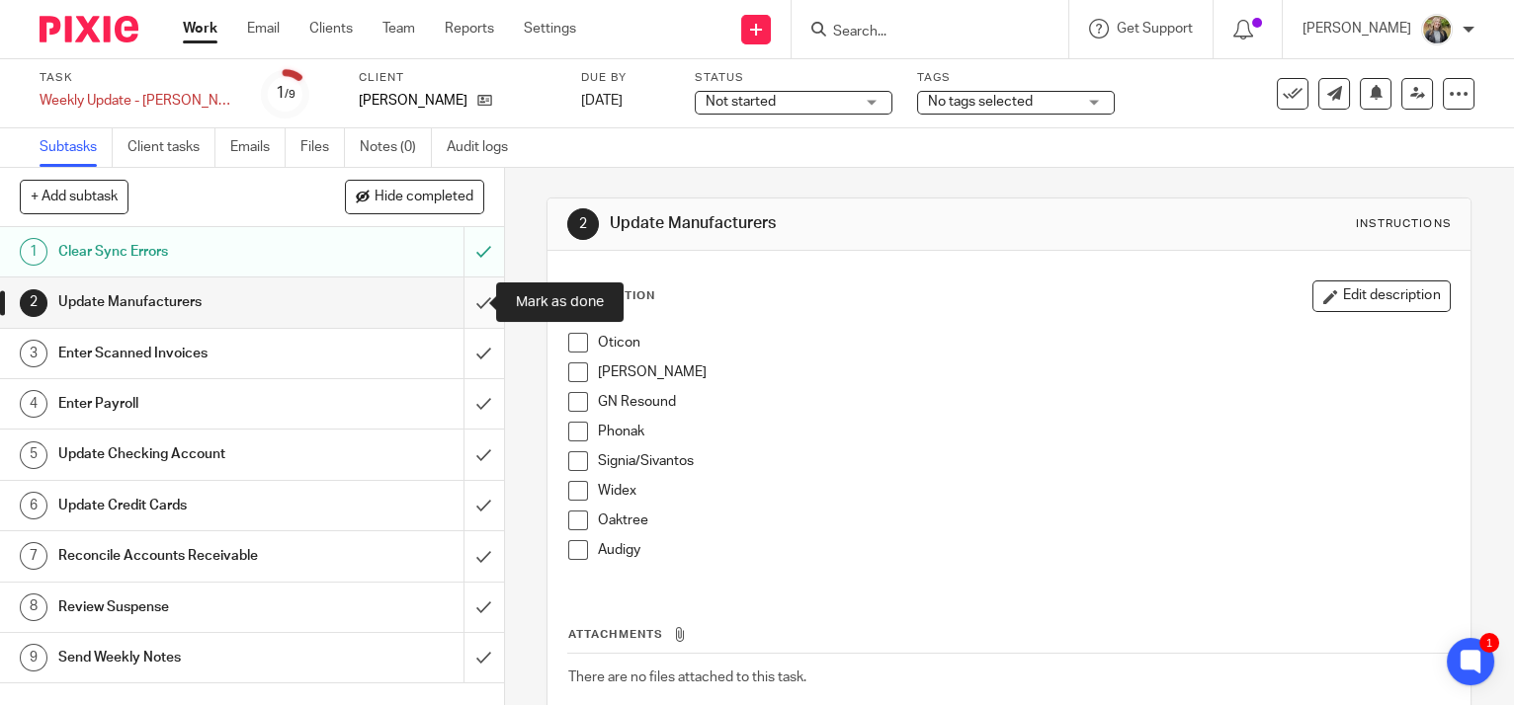
click at [462, 300] on input "submit" at bounding box center [252, 302] width 504 height 49
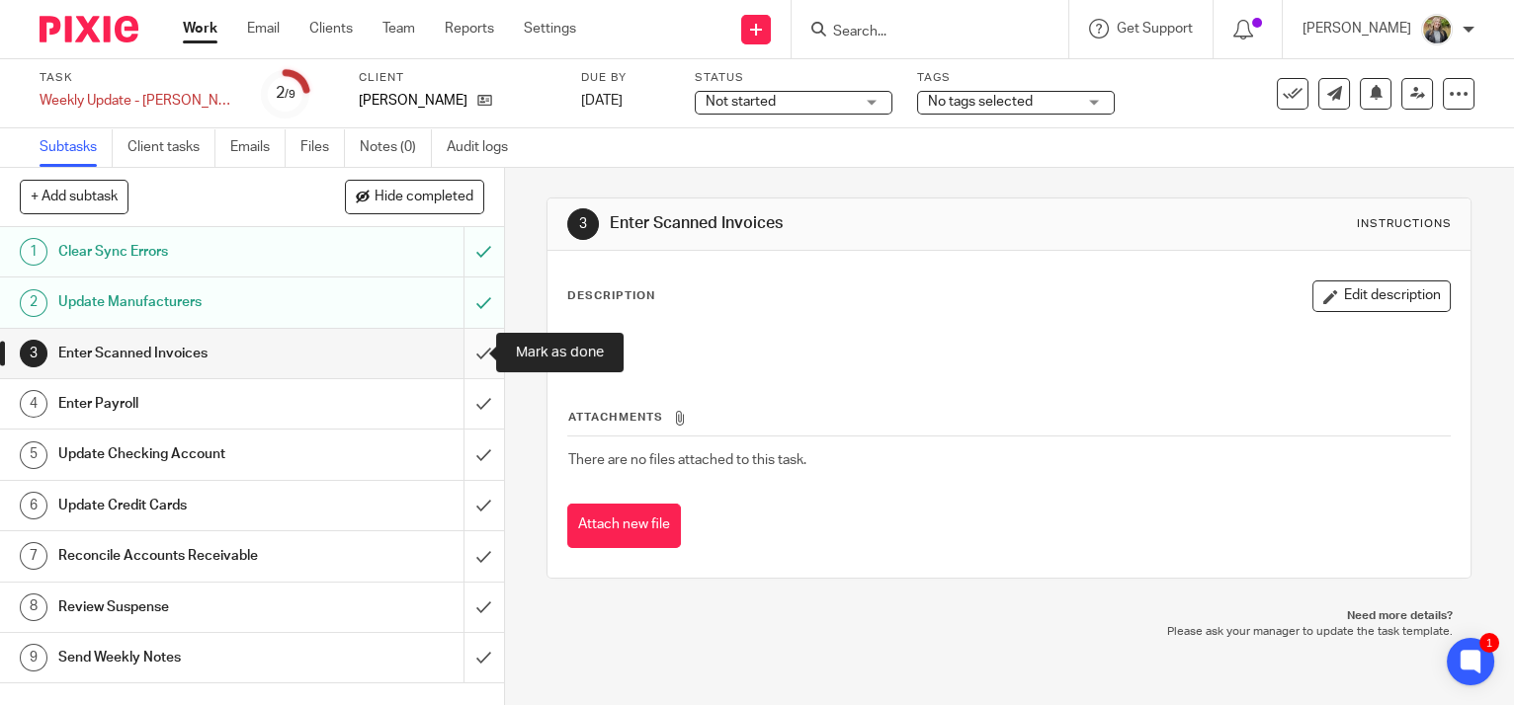
click at [469, 349] on input "submit" at bounding box center [252, 353] width 504 height 49
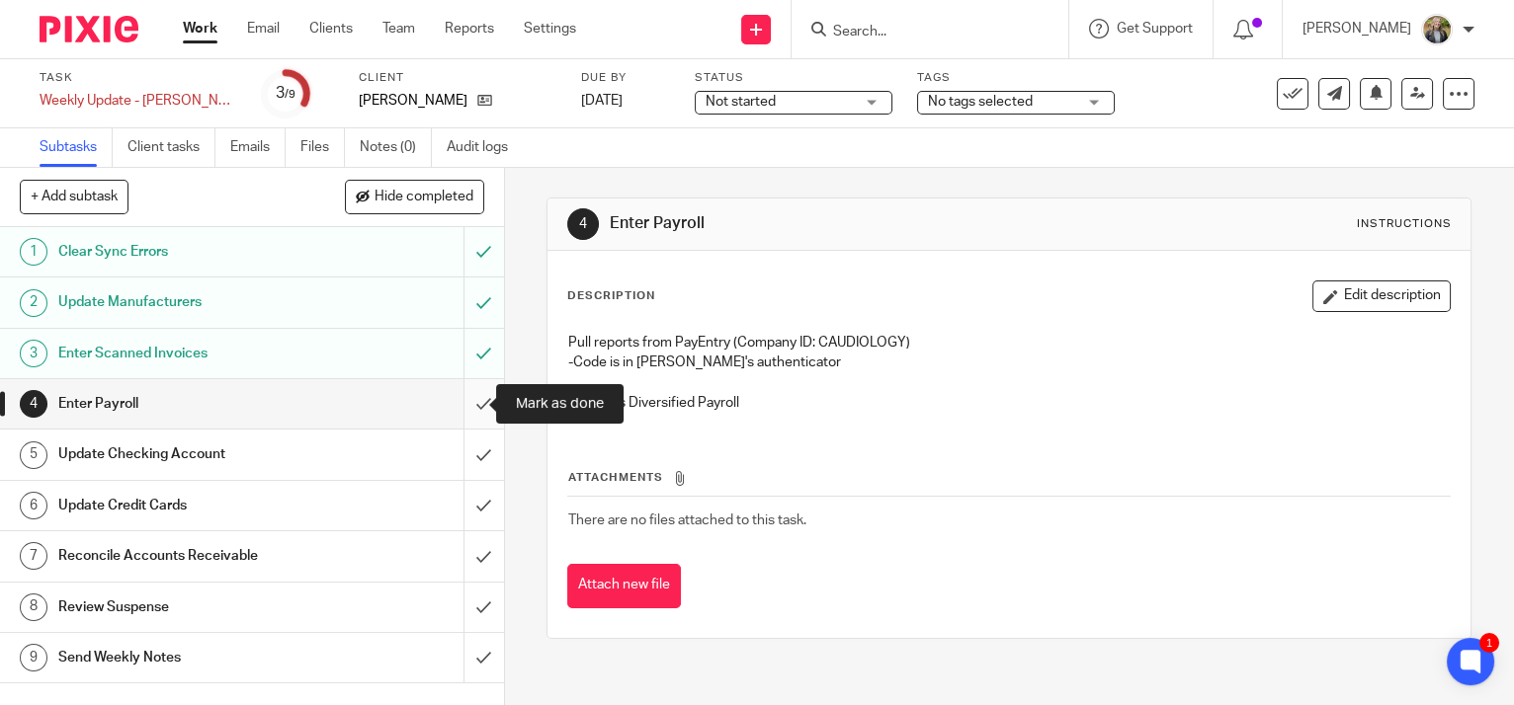
click at [461, 399] on input "submit" at bounding box center [252, 403] width 504 height 49
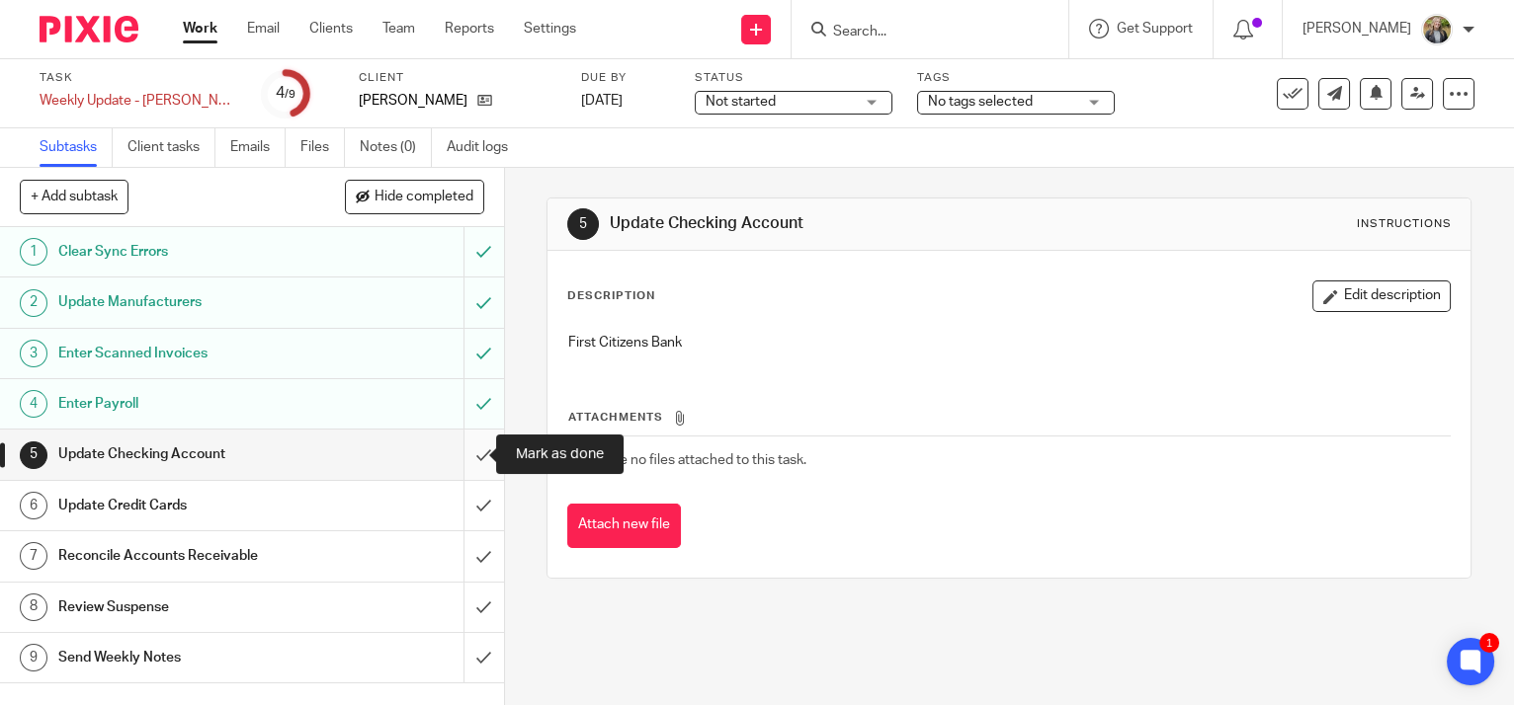
drag, startPoint x: 446, startPoint y: 454, endPoint x: 458, endPoint y: 454, distance: 12.8
click at [458, 454] on input "submit" at bounding box center [252, 454] width 504 height 49
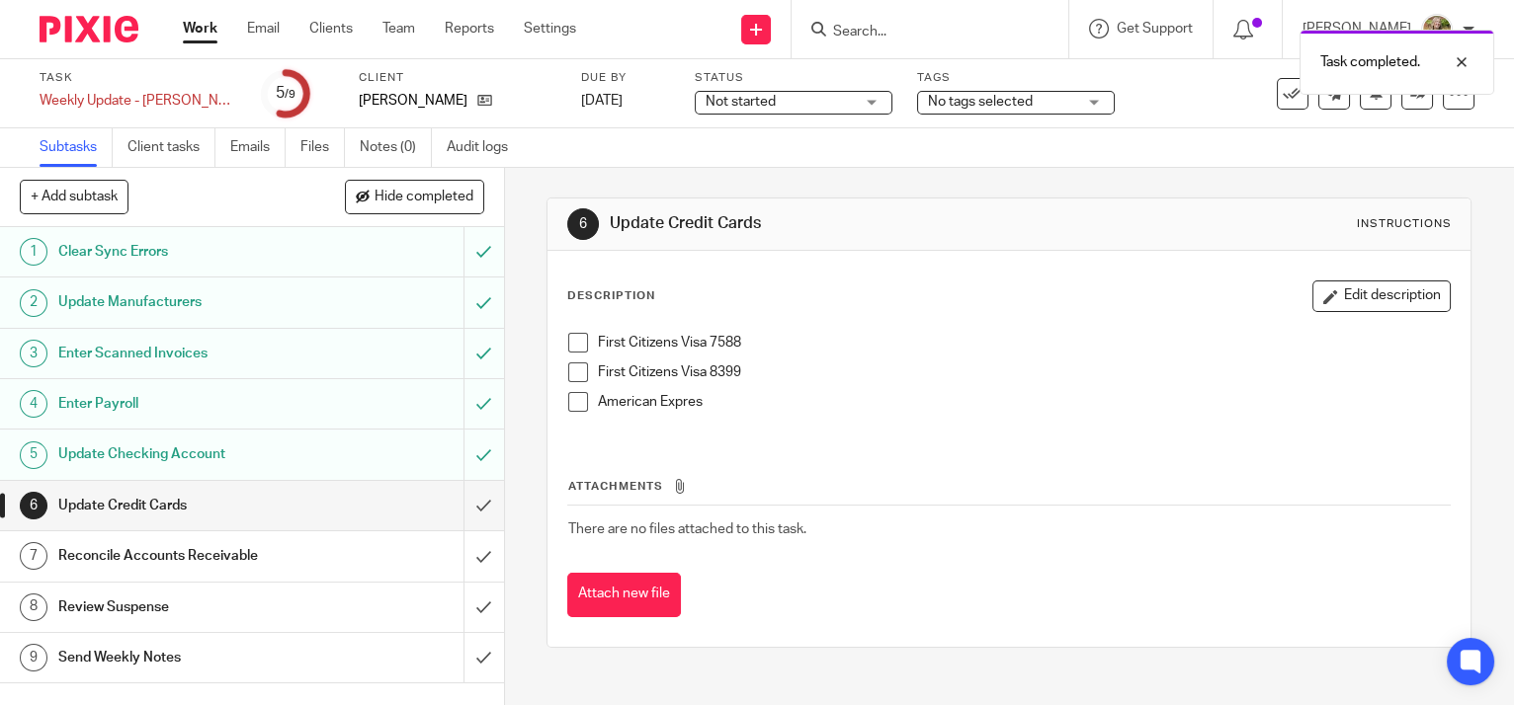
click at [568, 340] on span at bounding box center [578, 343] width 20 height 20
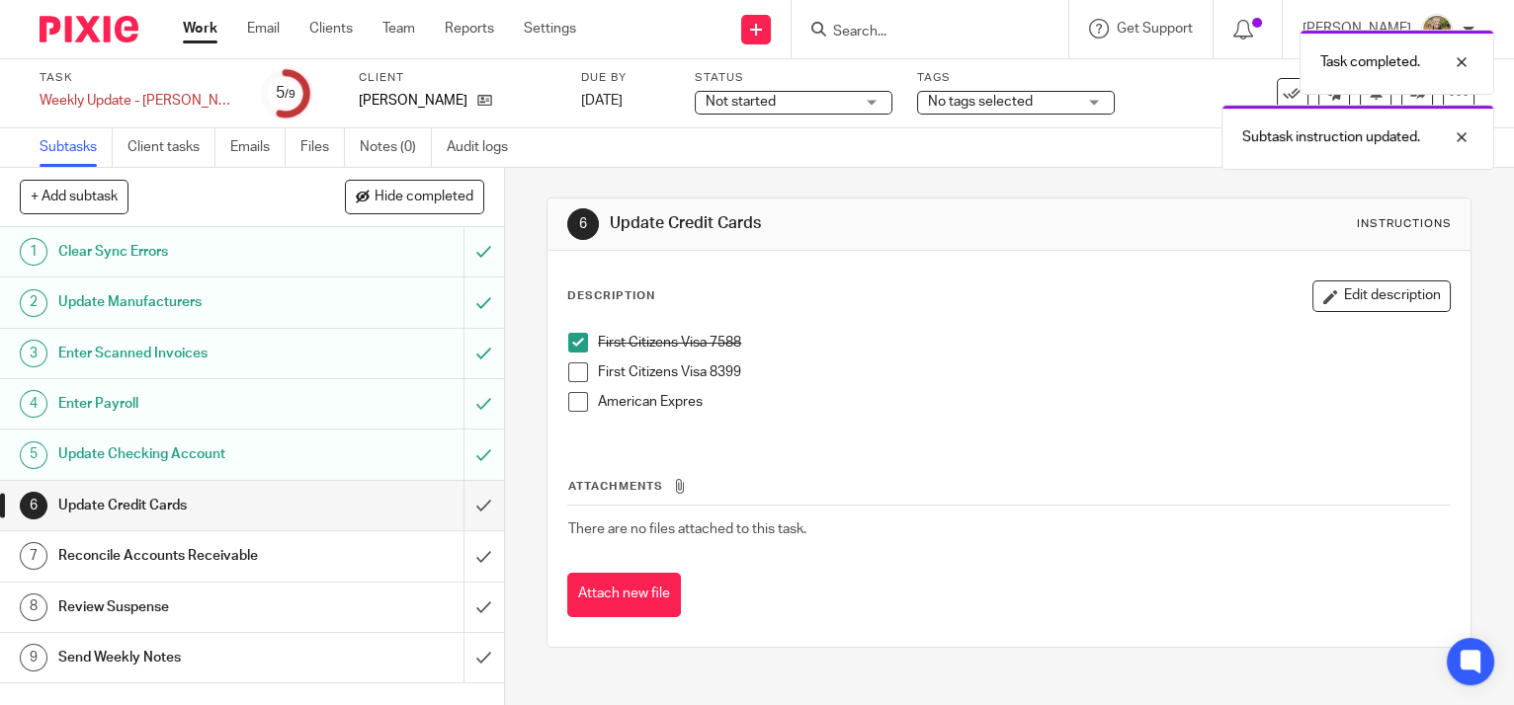
click at [573, 408] on span at bounding box center [578, 402] width 20 height 20
click at [573, 367] on span at bounding box center [578, 373] width 20 height 20
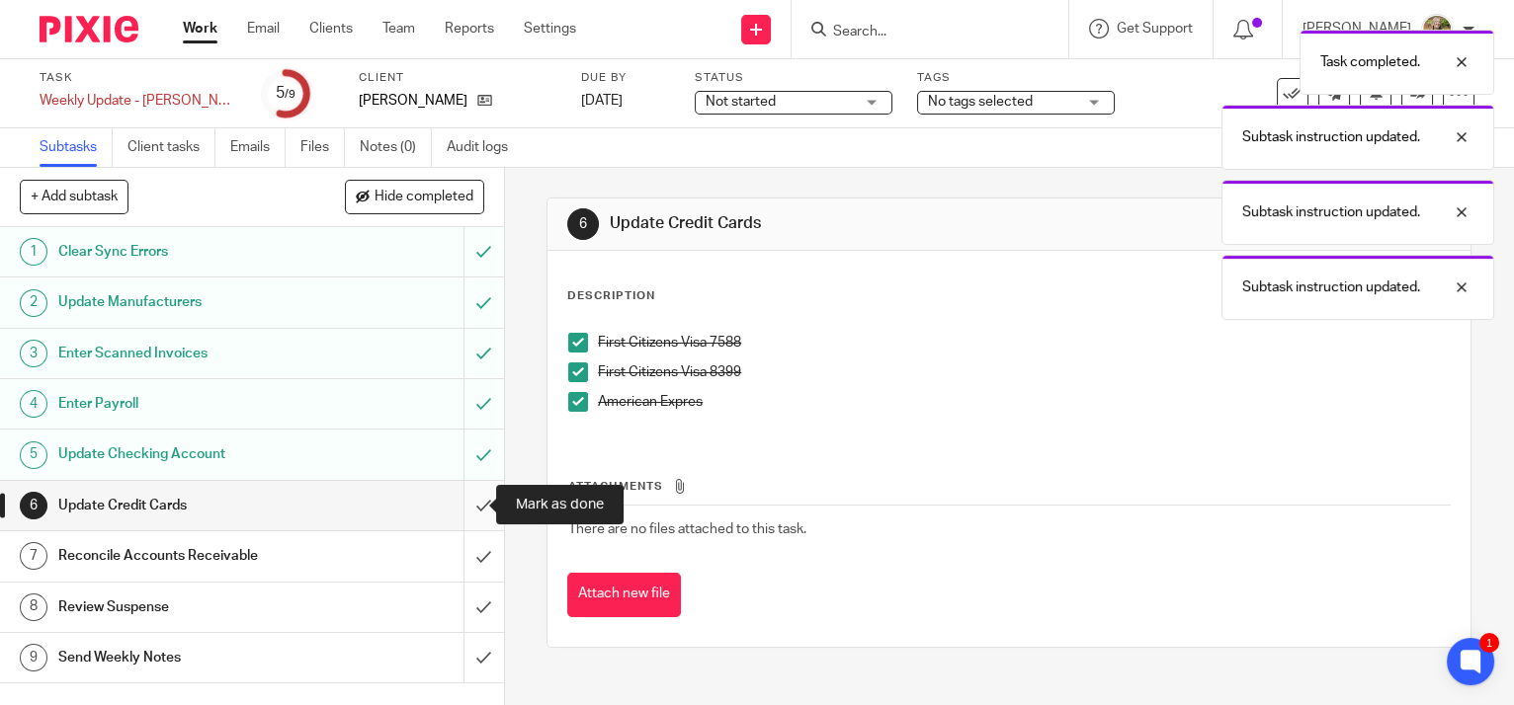
click at [459, 506] on input "submit" at bounding box center [252, 505] width 504 height 49
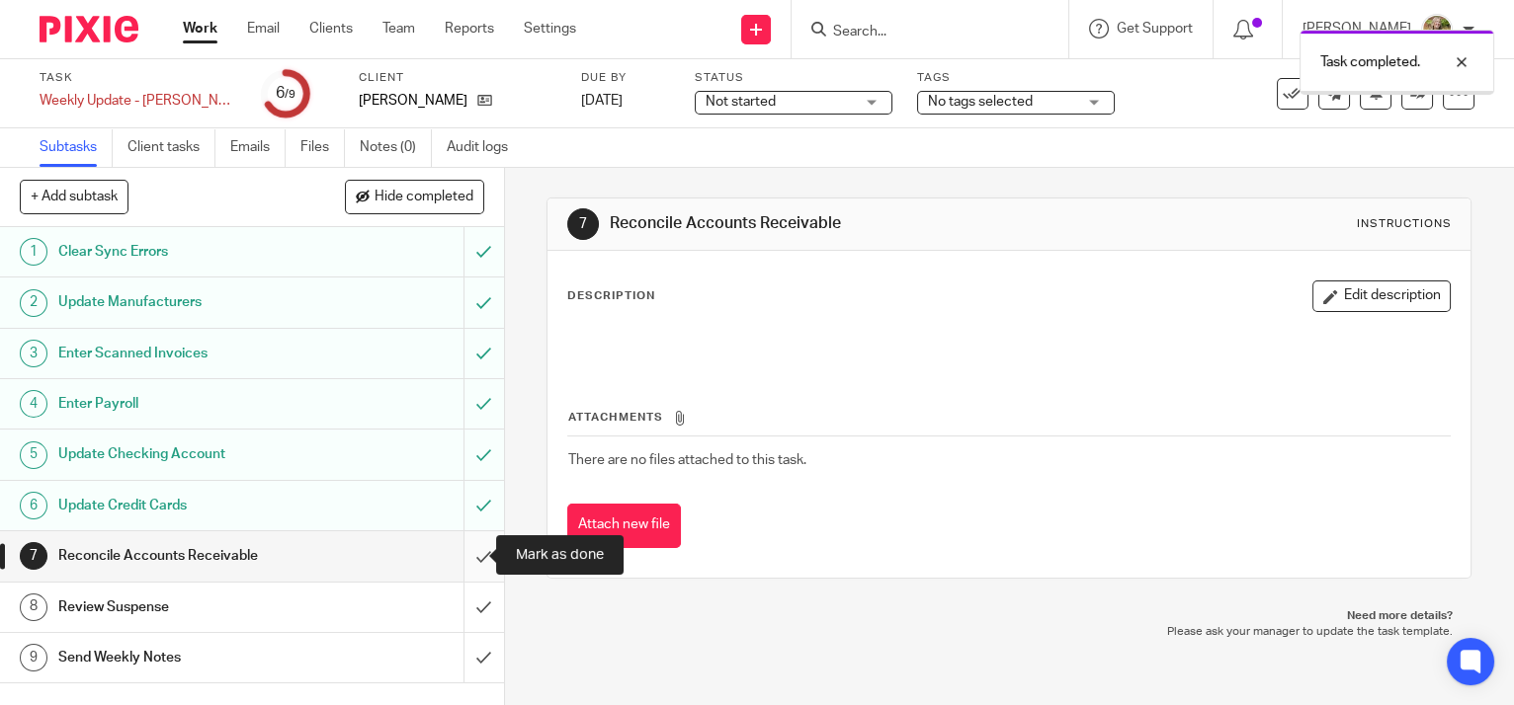
click at [463, 550] on input "submit" at bounding box center [252, 556] width 504 height 49
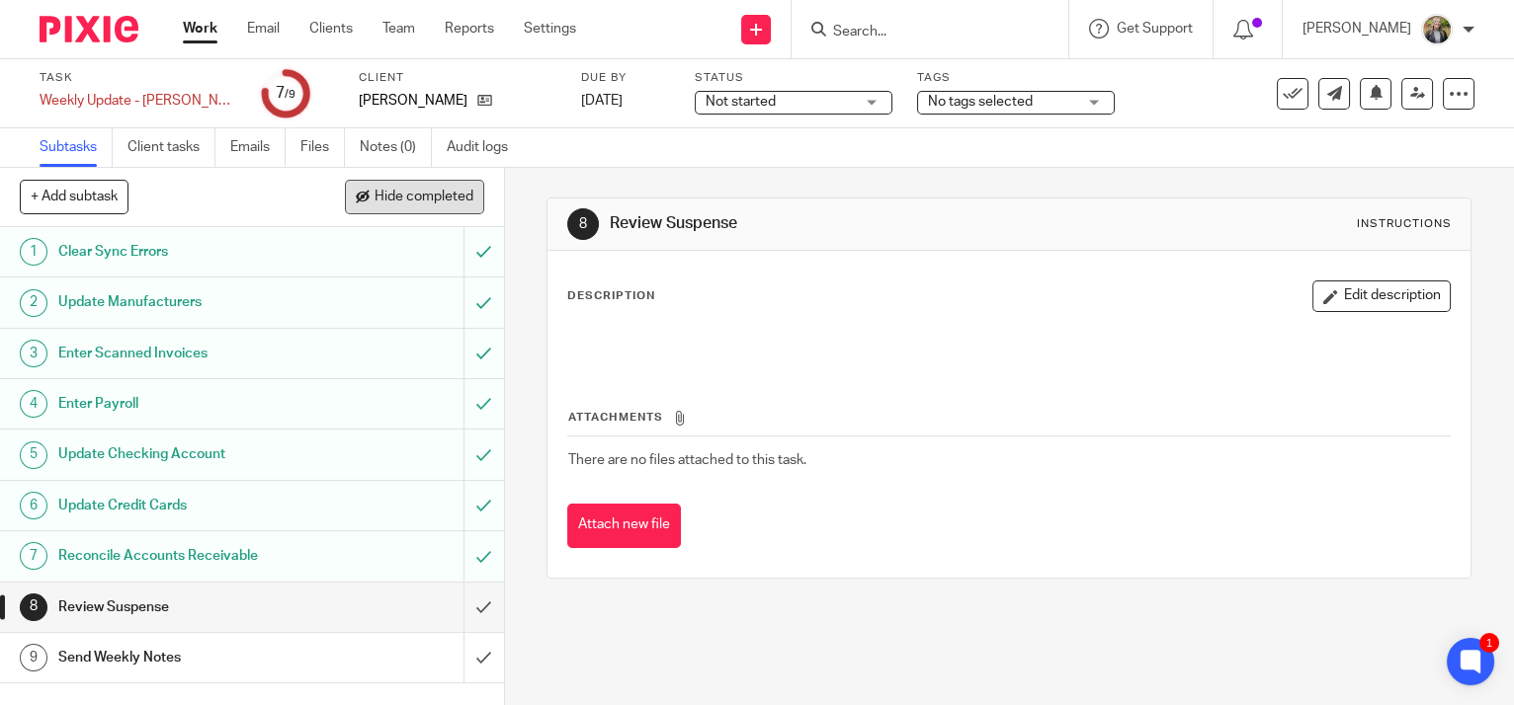
click at [424, 195] on span "Hide completed" at bounding box center [423, 198] width 99 height 16
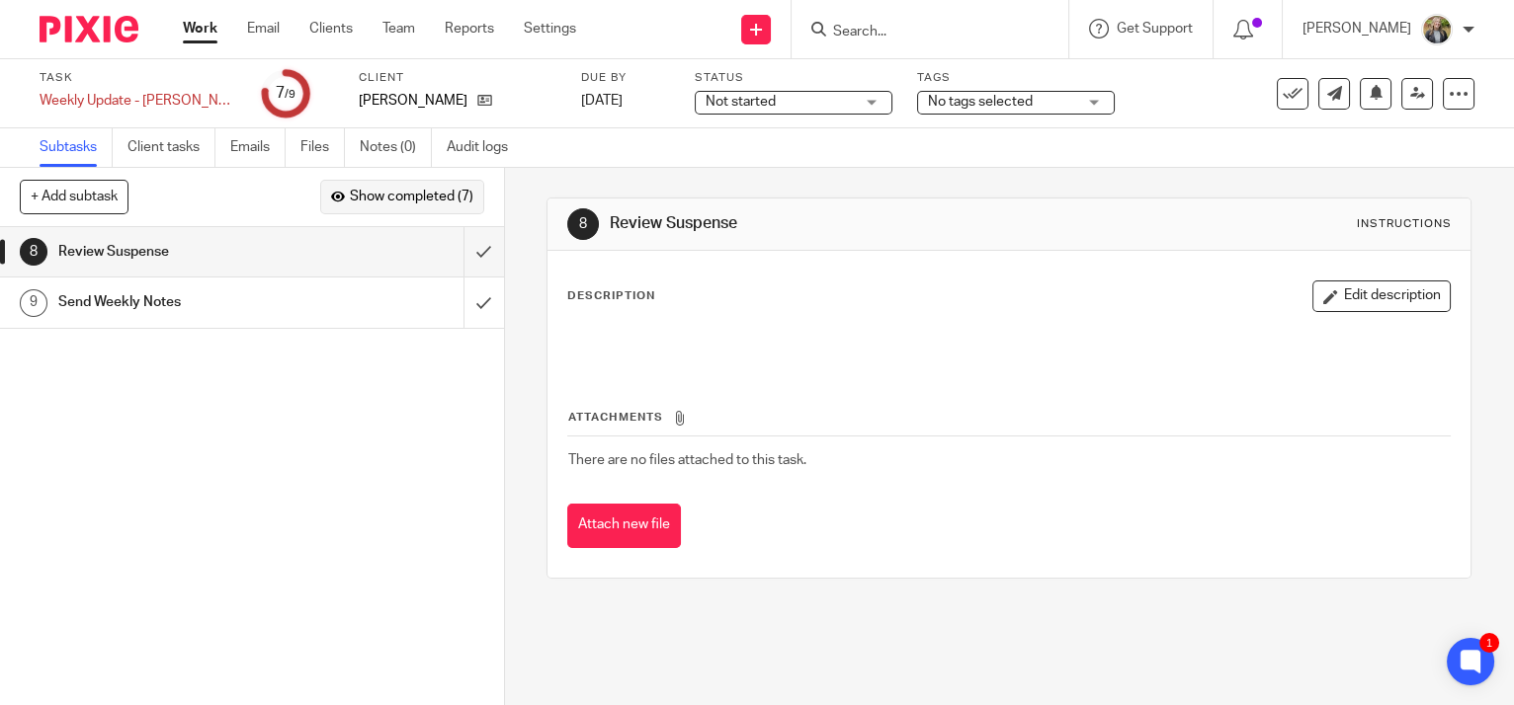
click at [424, 195] on span "Show completed (7)" at bounding box center [412, 198] width 124 height 16
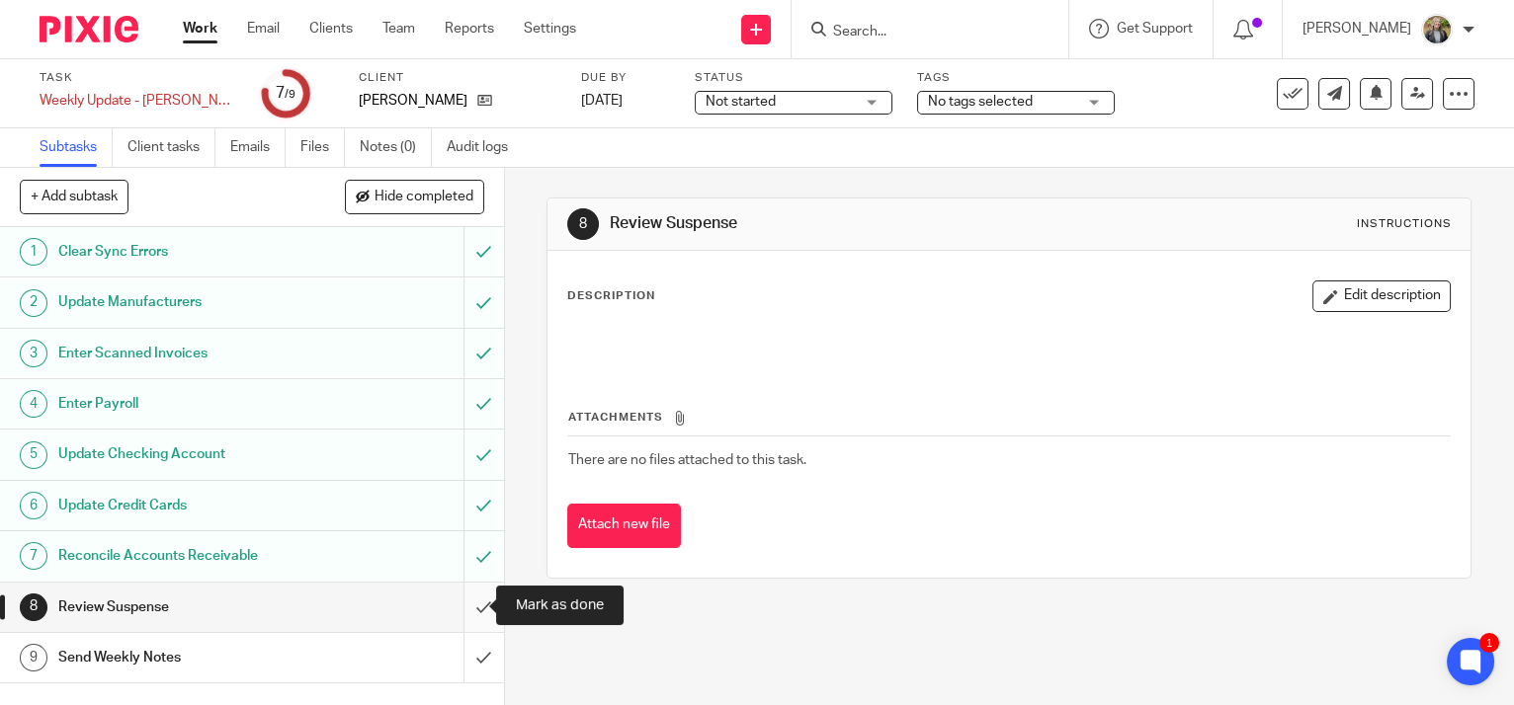
click at [451, 604] on input "submit" at bounding box center [252, 607] width 504 height 49
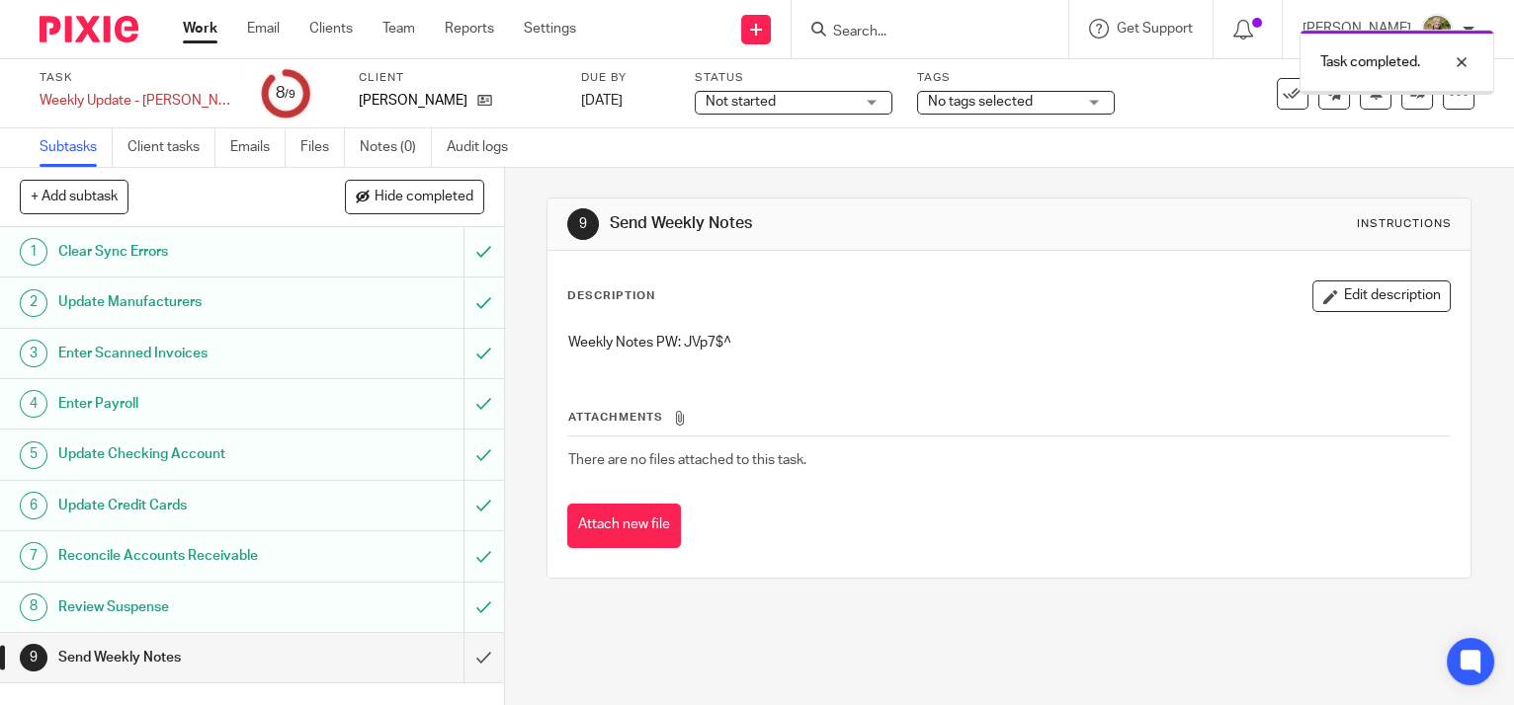
click at [694, 348] on p "Weekly Notes PW: JVp7$^" at bounding box center [1008, 343] width 881 height 20
drag, startPoint x: 745, startPoint y: 345, endPoint x: 681, endPoint y: 343, distance: 64.3
click at [681, 343] on p "Weekly Notes PW: JVp7$^" at bounding box center [1008, 343] width 881 height 20
copy p "JVp7$^"
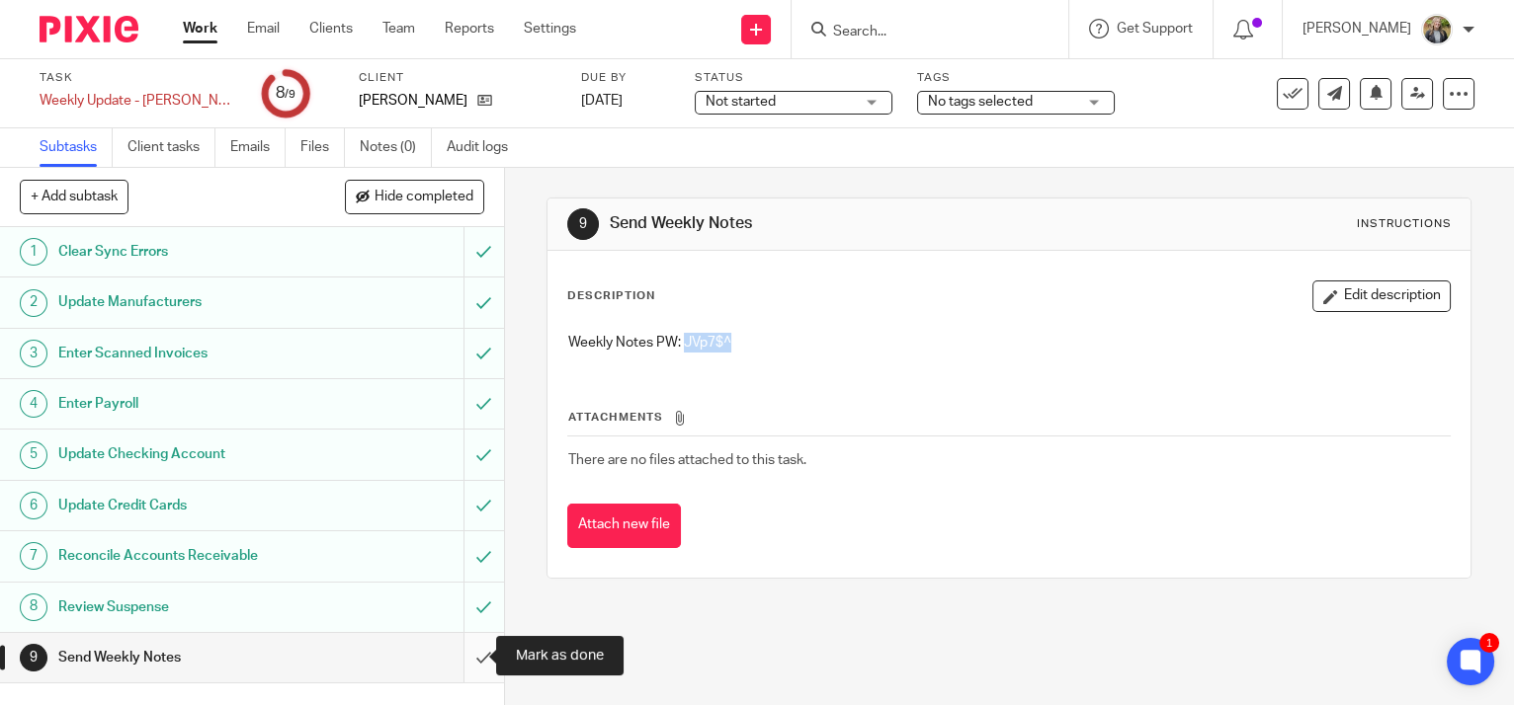
click at [452, 655] on input "submit" at bounding box center [252, 657] width 504 height 49
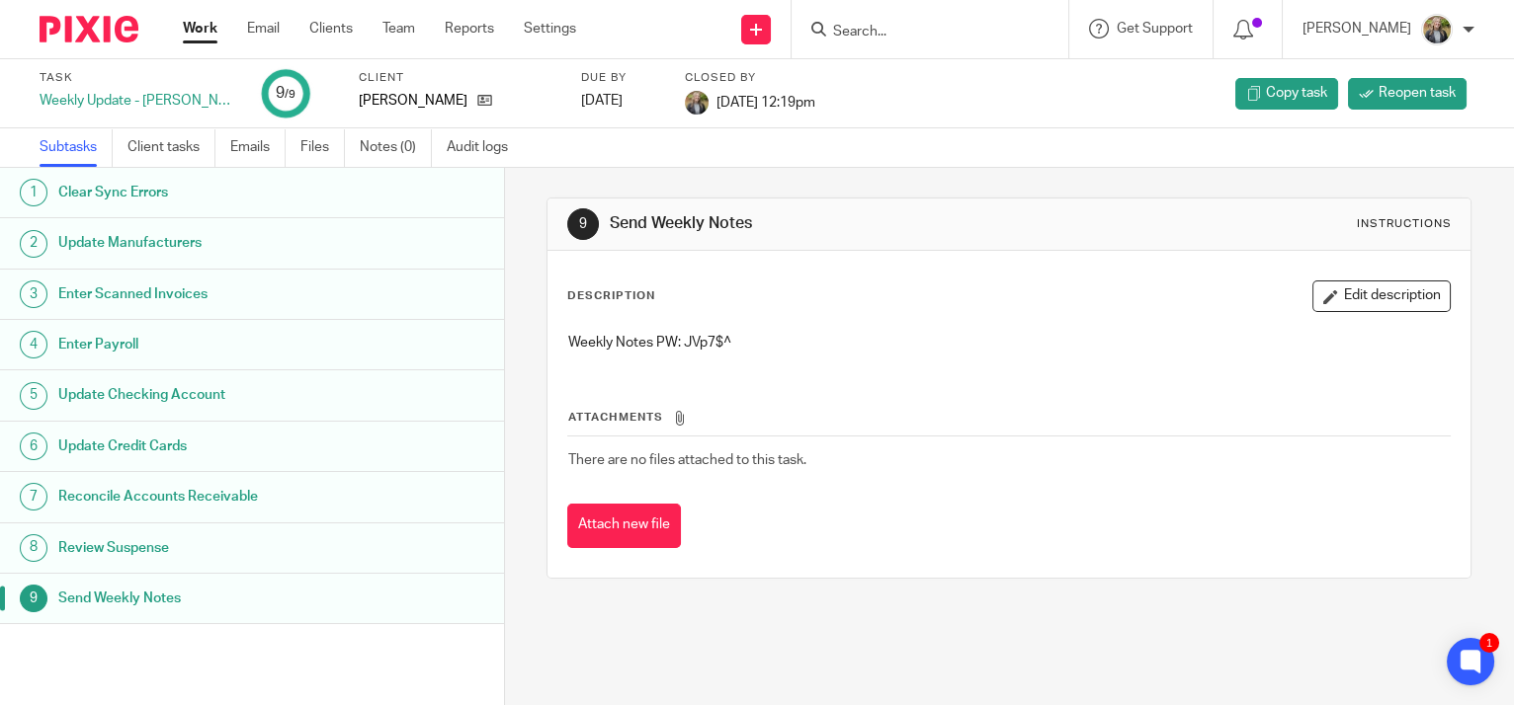
click at [193, 21] on link "Work" at bounding box center [200, 29] width 35 height 20
